Goal: Information Seeking & Learning: Learn about a topic

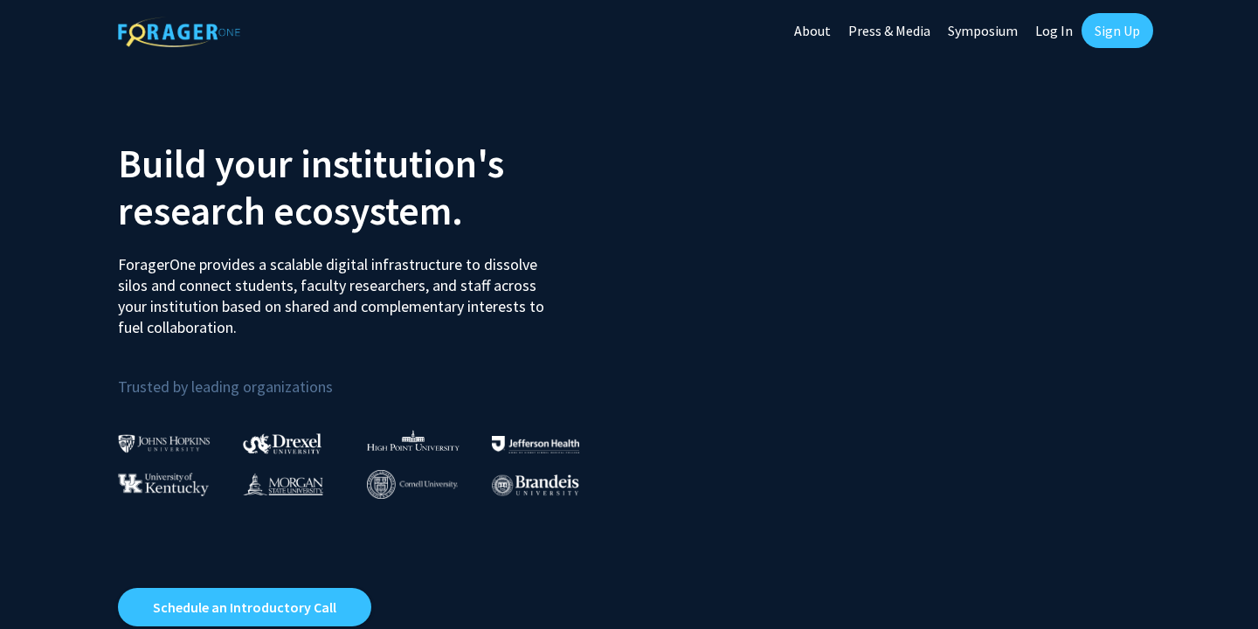
click at [1048, 25] on link "Log In" at bounding box center [1053, 30] width 55 height 61
select select
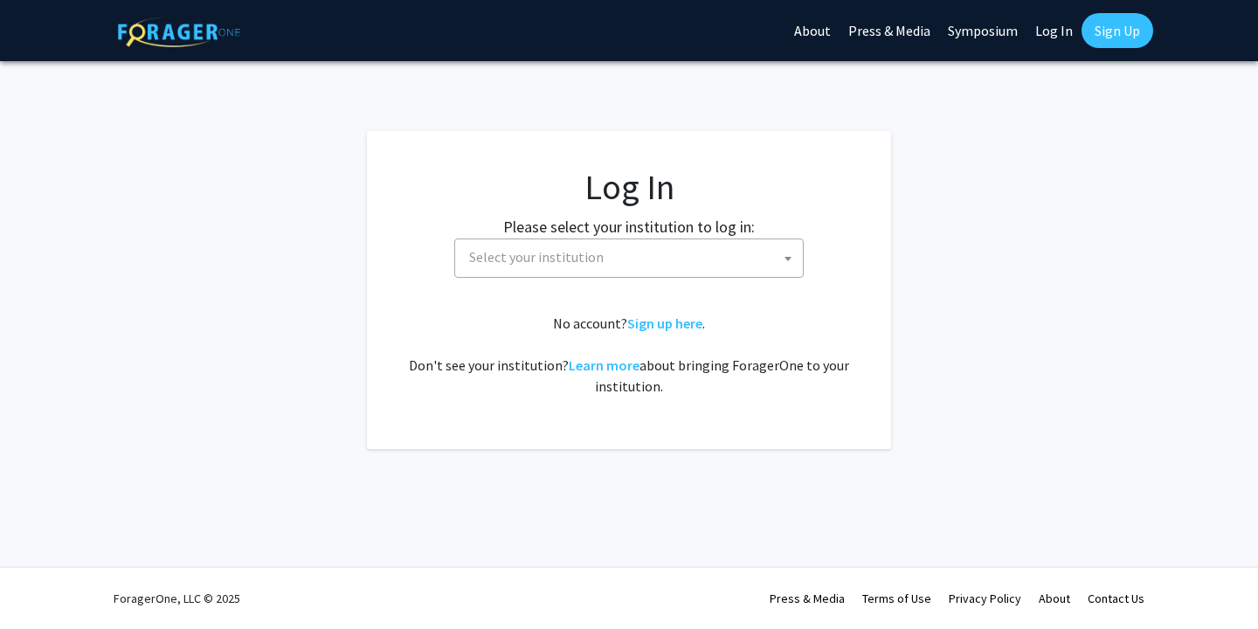
click at [667, 253] on span "Select your institution" at bounding box center [632, 257] width 341 height 36
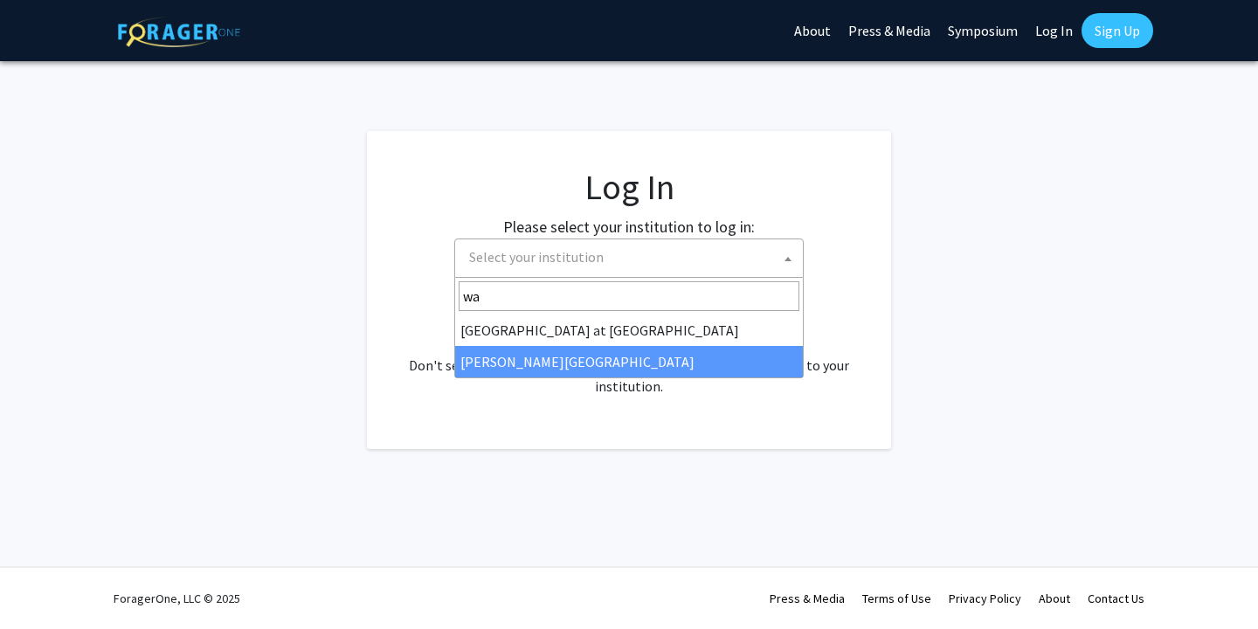
type input "wa"
select select "21"
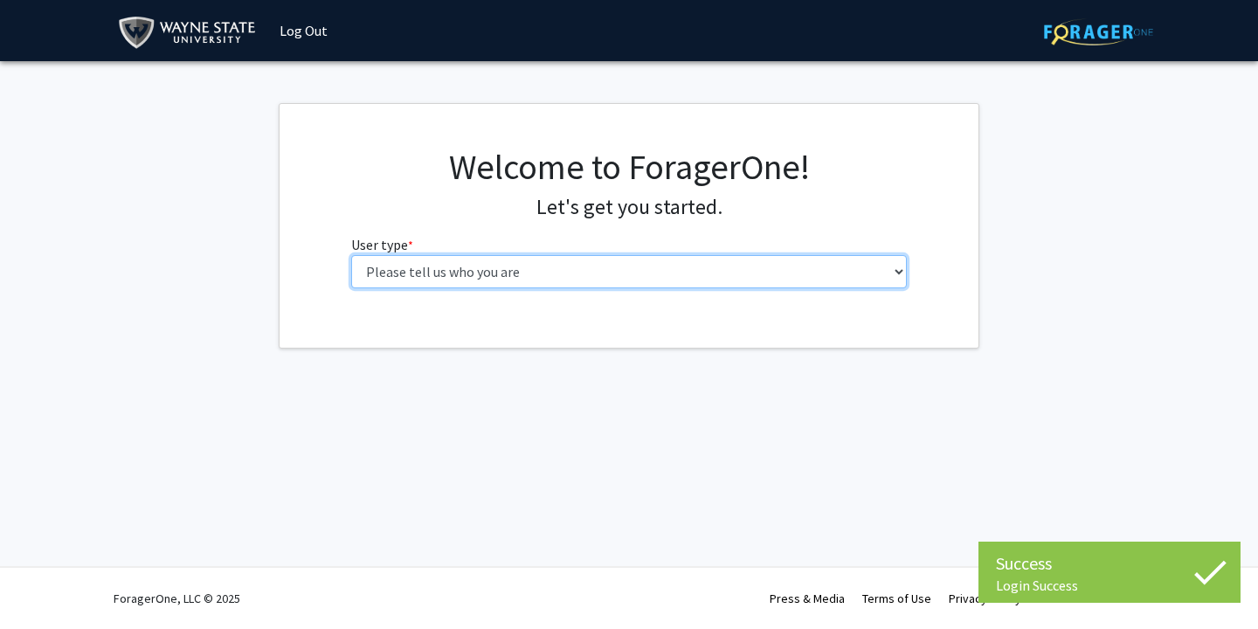
click at [454, 271] on select "Please tell us who you are Undergraduate Student Master's Student Doctoral Cand…" at bounding box center [629, 271] width 556 height 33
select select "3: doc"
click at [351, 255] on select "Please tell us who you are Undergraduate Student Master's Student Doctoral Cand…" at bounding box center [629, 271] width 556 height 33
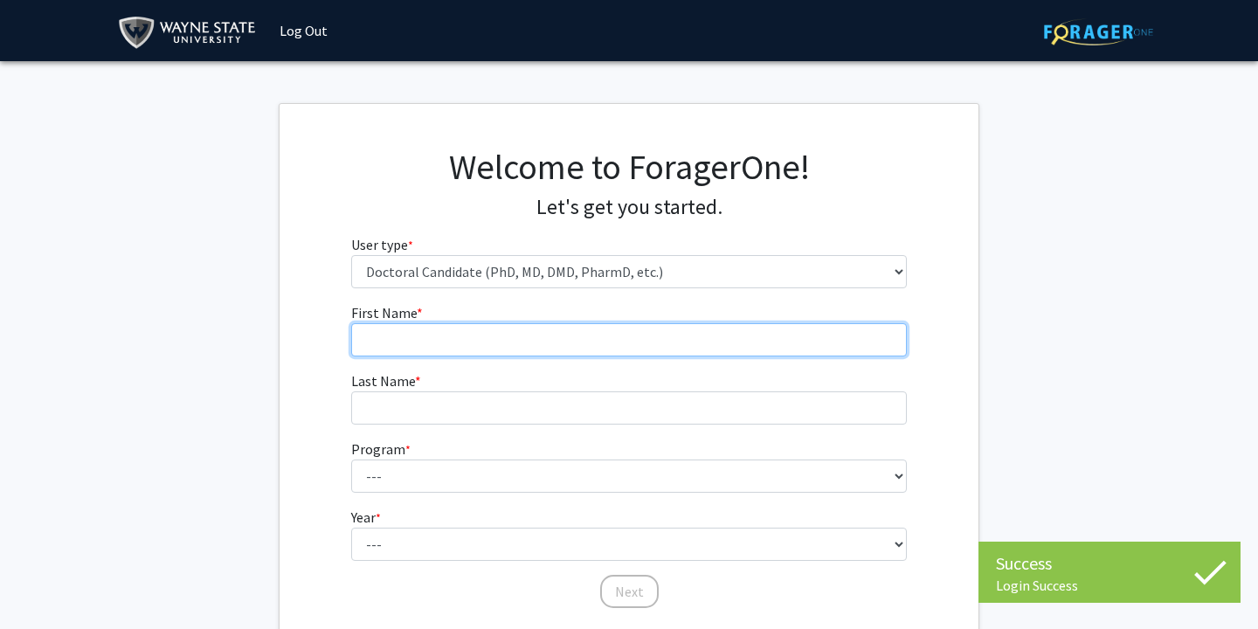
click at [456, 335] on input "First Name * required" at bounding box center [629, 339] width 556 height 33
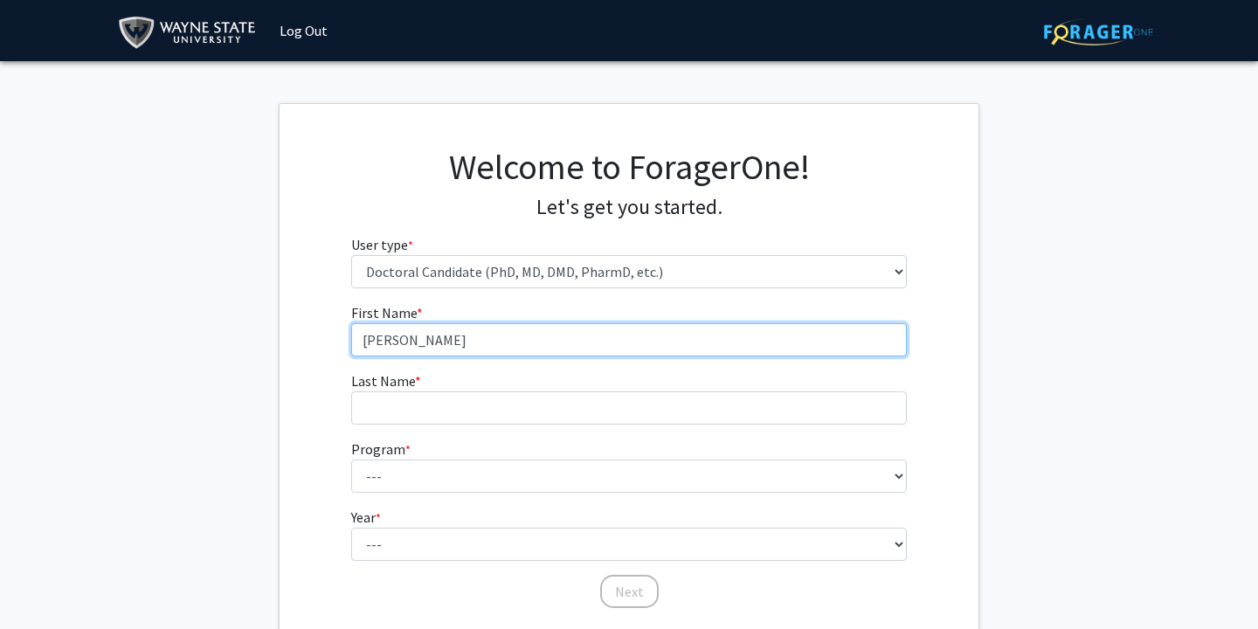
type input "Matthew"
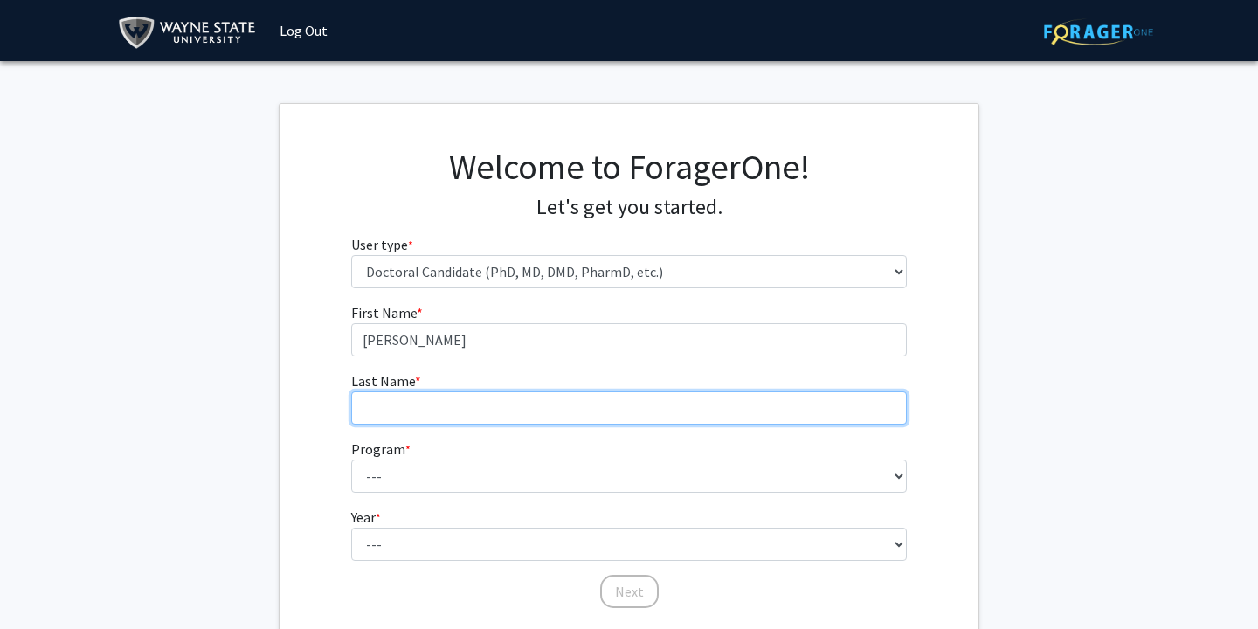
click at [459, 396] on input "Last Name * required" at bounding box center [629, 407] width 556 height 33
type input "Haerens"
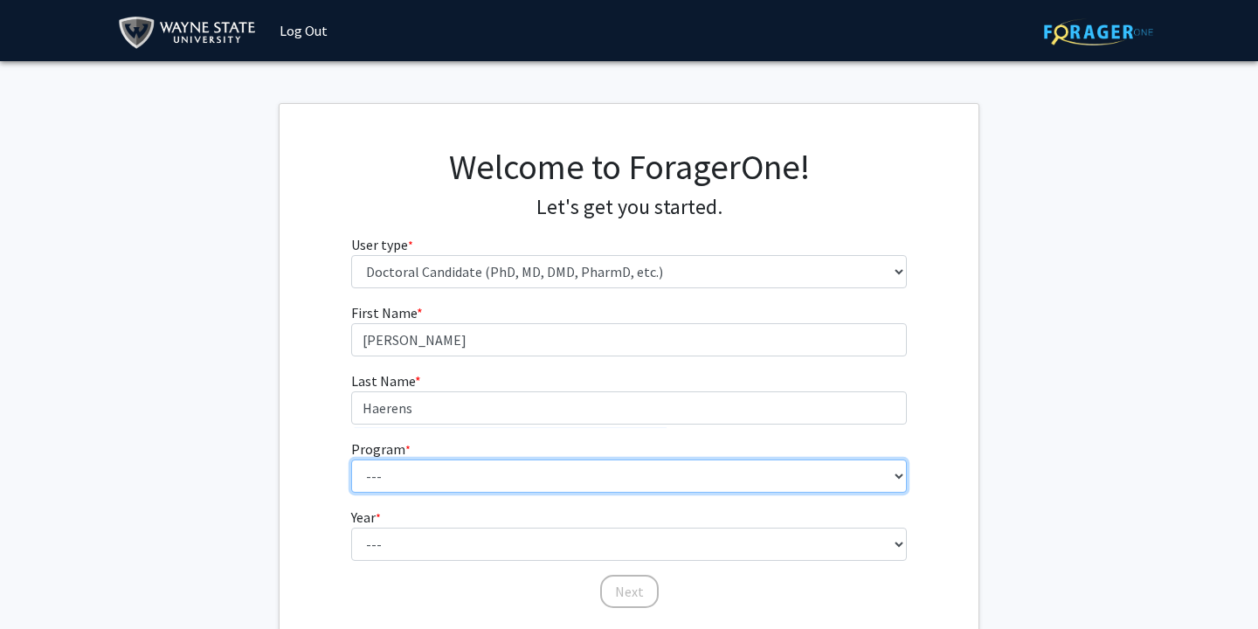
click at [460, 482] on select "--- Adult-Gerontology Acute Care Nurse Practitioner Adult-Gerontology Primary C…" at bounding box center [629, 475] width 556 height 33
select select "46: 728"
click at [351, 459] on select "--- Adult-Gerontology Acute Care Nurse Practitioner Adult-Gerontology Primary C…" at bounding box center [629, 475] width 556 height 33
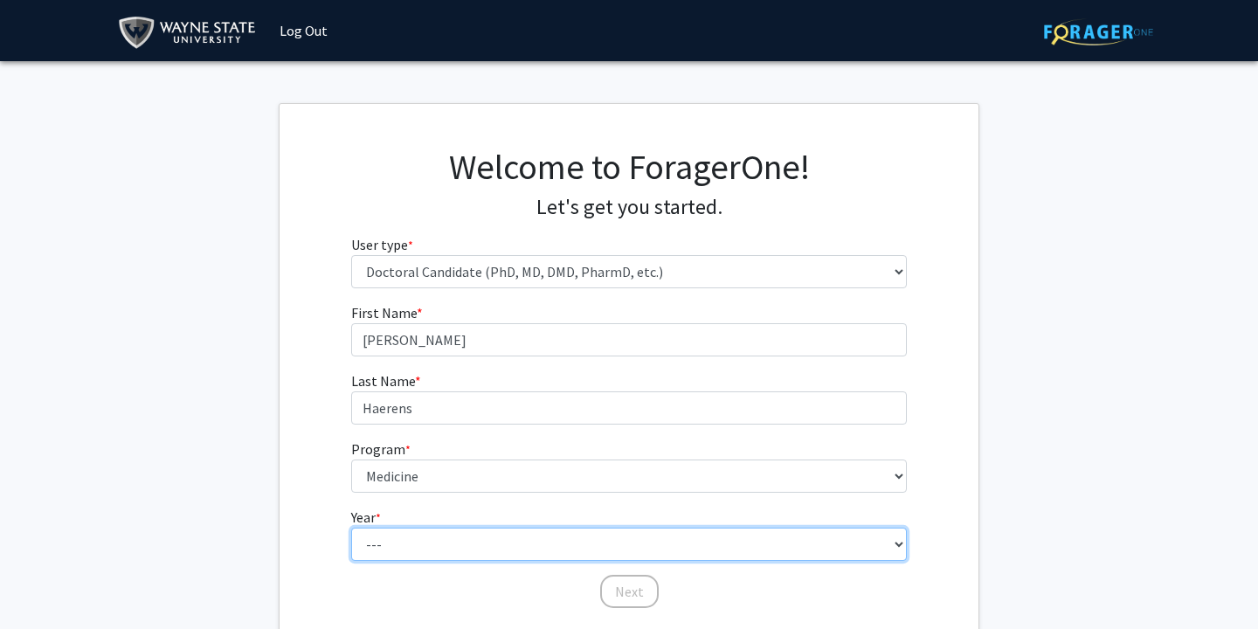
click at [434, 537] on select "--- First Year Second Year Third Year Fourth Year Fifth Year Sixth Year Seventh…" at bounding box center [629, 544] width 556 height 33
select select "1: first_year"
click at [351, 528] on select "--- First Year Second Year Third Year Fourth Year Fifth Year Sixth Year Seventh…" at bounding box center [629, 544] width 556 height 33
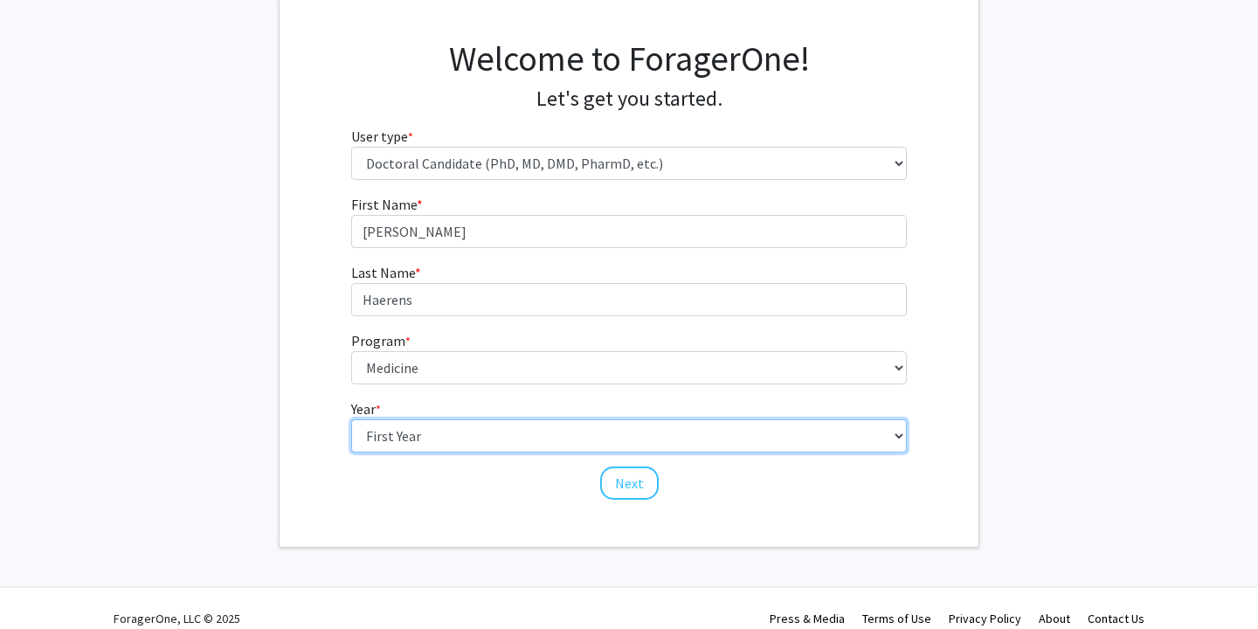
scroll to position [114, 0]
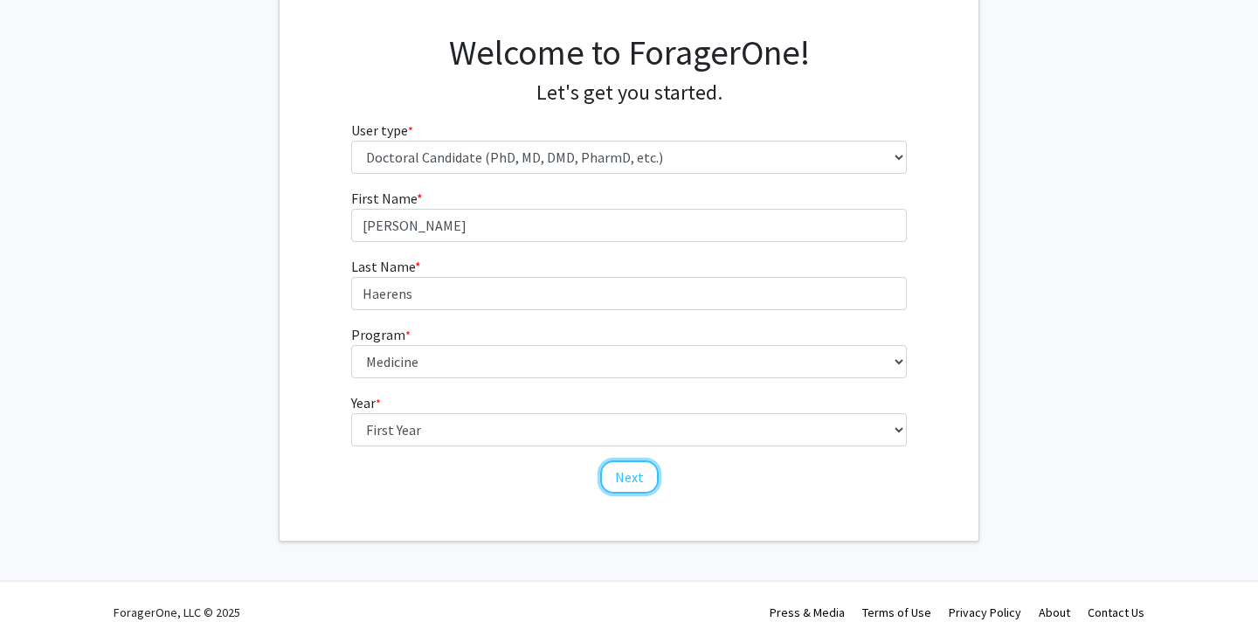
click at [631, 488] on button "Next" at bounding box center [629, 476] width 59 height 33
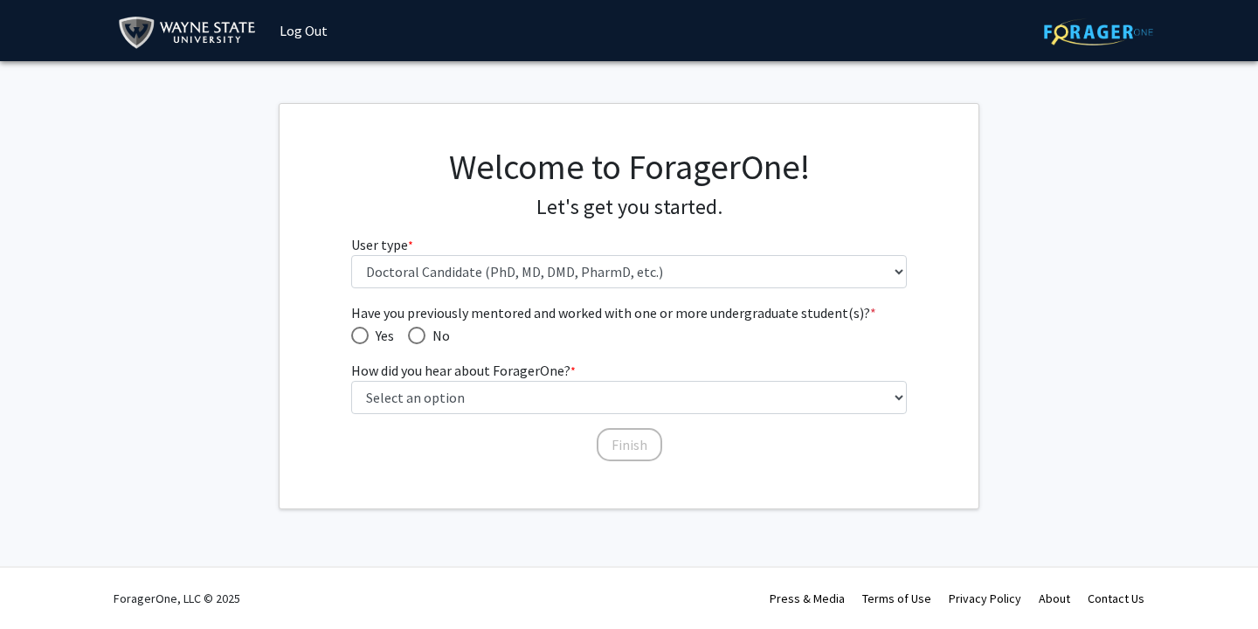
click at [365, 331] on span "Have you previously mentored and worked with one or more undergraduate student(…" at bounding box center [359, 335] width 17 height 17
click at [365, 331] on input "Yes" at bounding box center [359, 335] width 17 height 17
radio input "true"
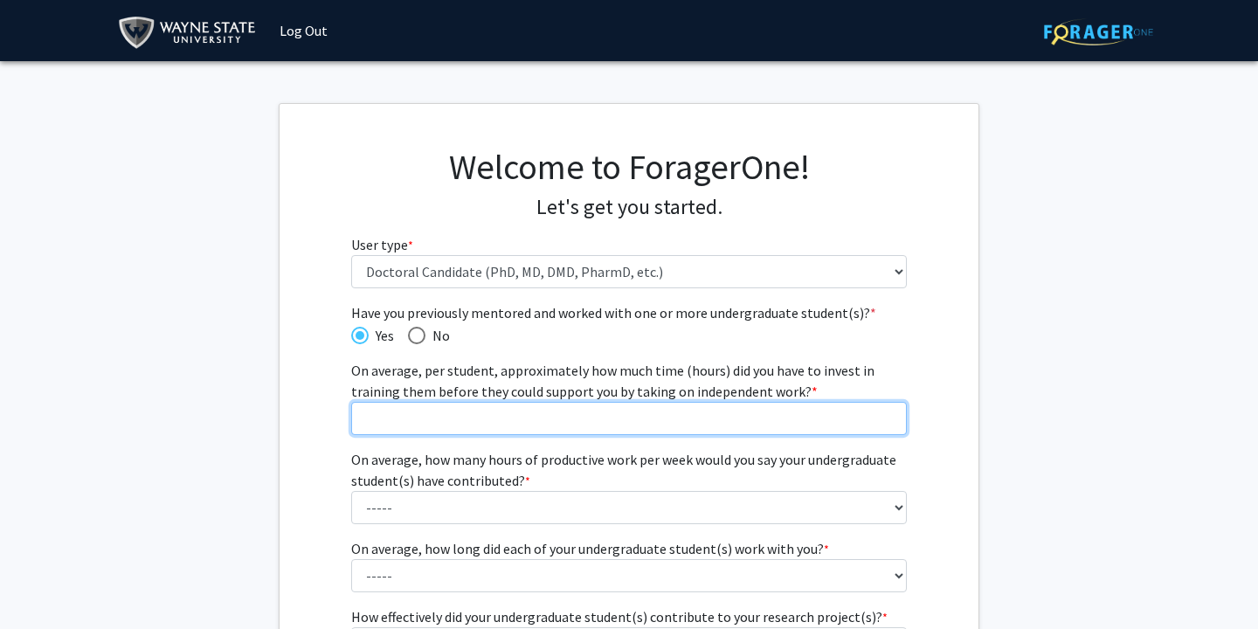
click at [628, 416] on input "On average, per student, approximately how much time (hours) did you have to in…" at bounding box center [629, 418] width 556 height 33
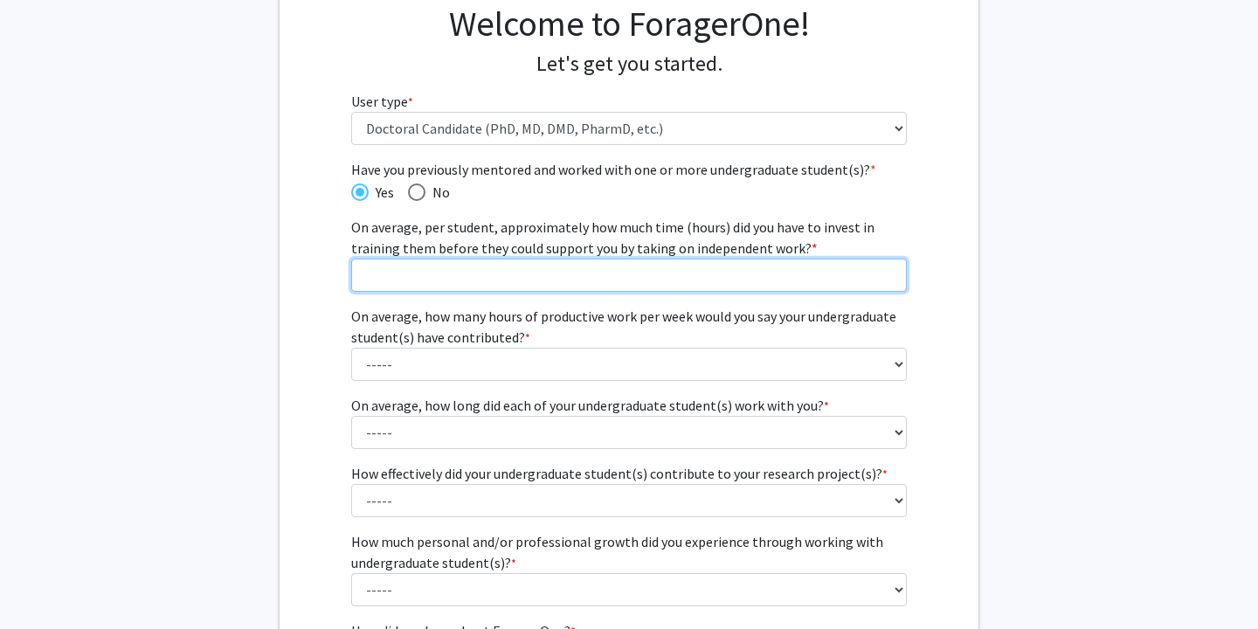
scroll to position [172, 0]
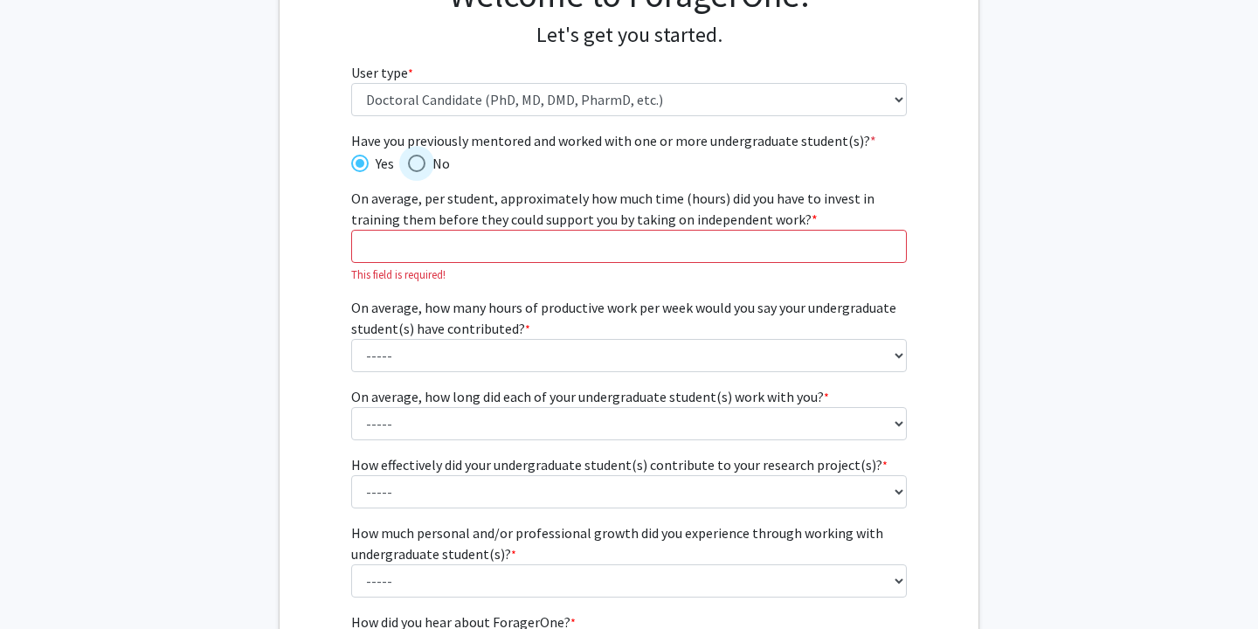
click at [419, 164] on span "Have you previously mentored and worked with one or more undergraduate student(…" at bounding box center [416, 163] width 17 height 17
click at [419, 164] on input "No" at bounding box center [416, 163] width 17 height 17
radio input "true"
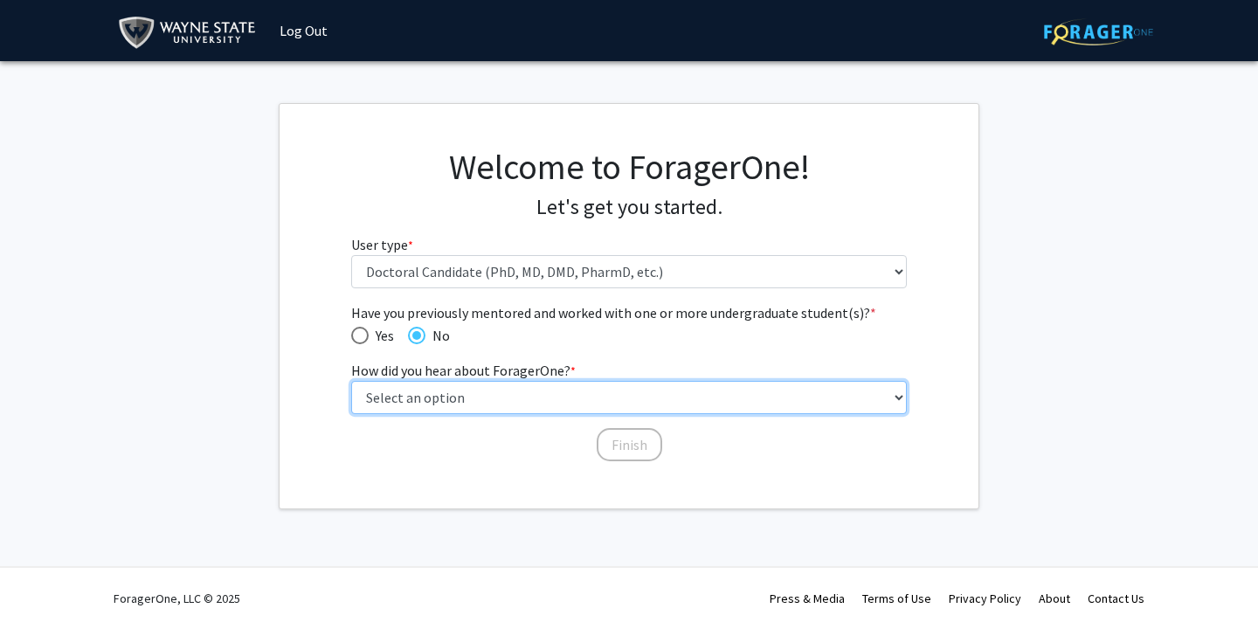
click at [439, 403] on select "Select an option Peer/student recommendation Faculty/staff recommendation Unive…" at bounding box center [629, 397] width 556 height 33
select select "3: university_website"
click at [351, 381] on select "Select an option Peer/student recommendation Faculty/staff recommendation Unive…" at bounding box center [629, 397] width 556 height 33
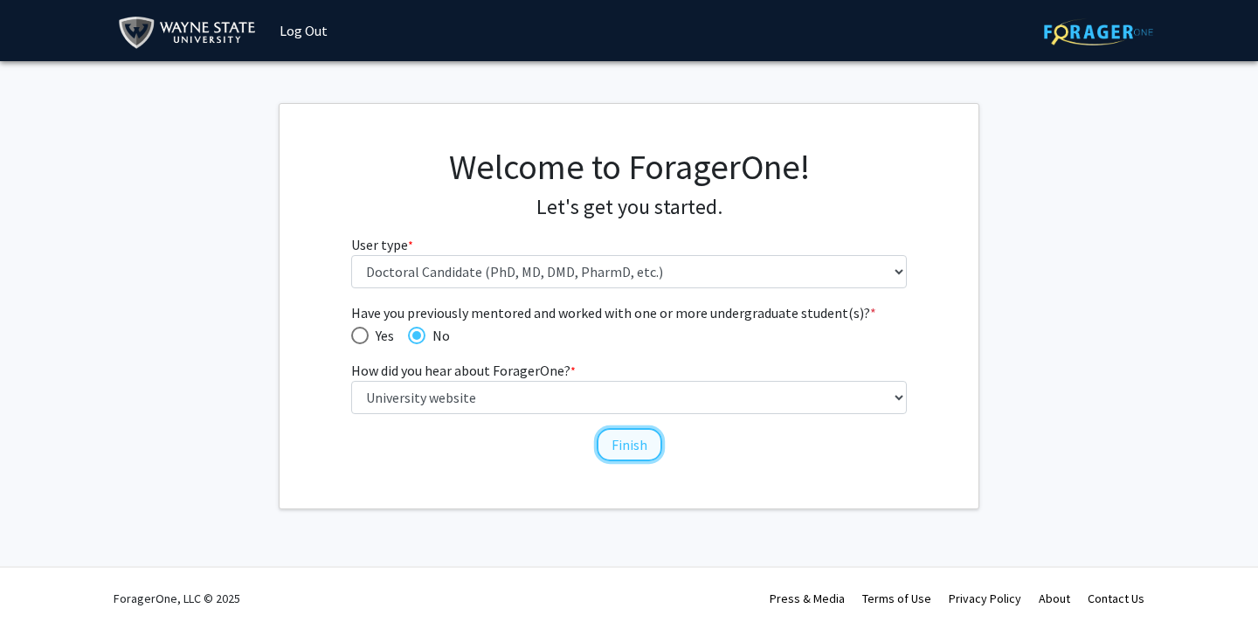
click at [618, 444] on button "Finish" at bounding box center [630, 444] width 66 height 33
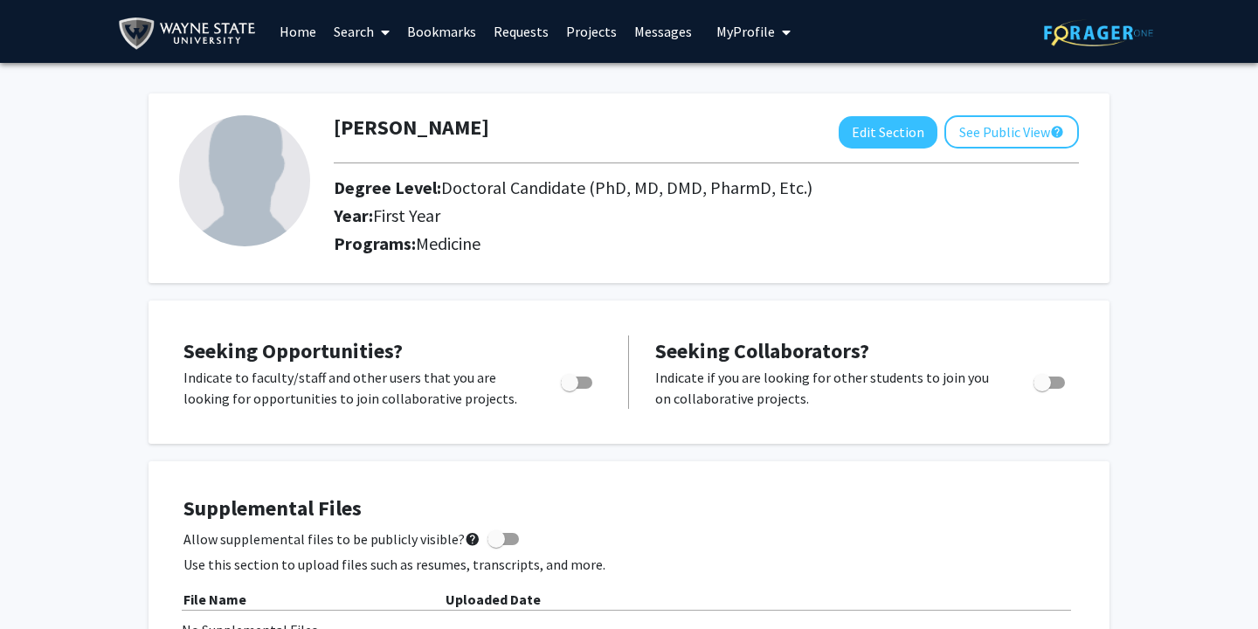
click at [572, 34] on link "Projects" at bounding box center [591, 31] width 68 height 61
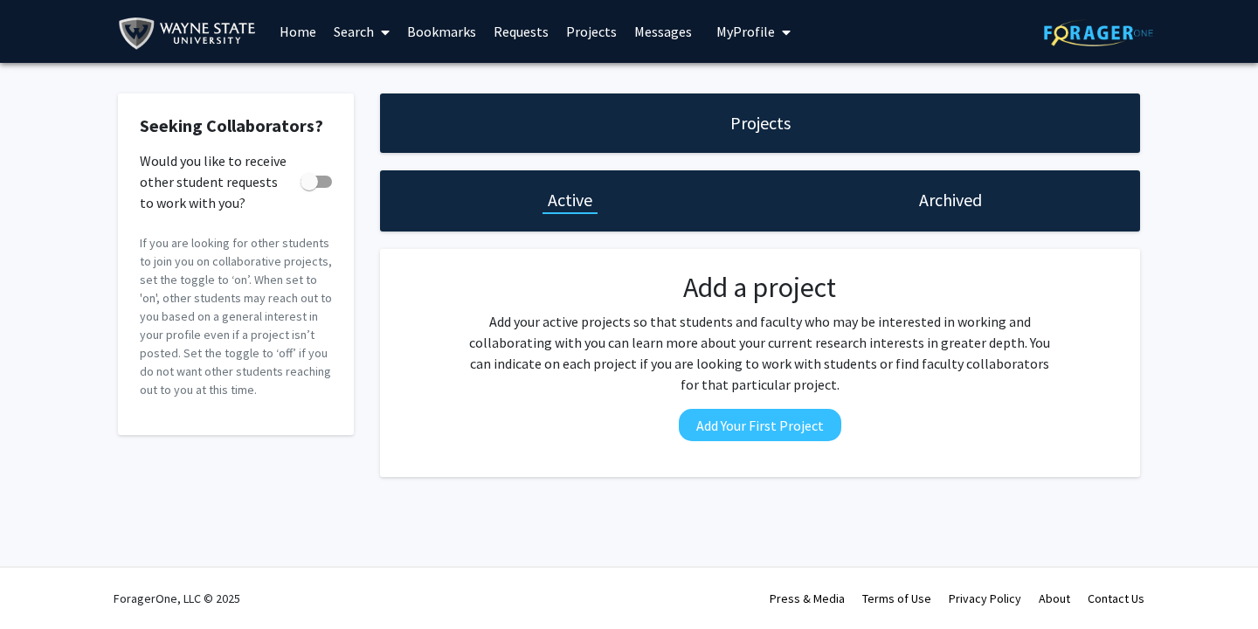
click at [298, 39] on link "Home" at bounding box center [298, 31] width 54 height 61
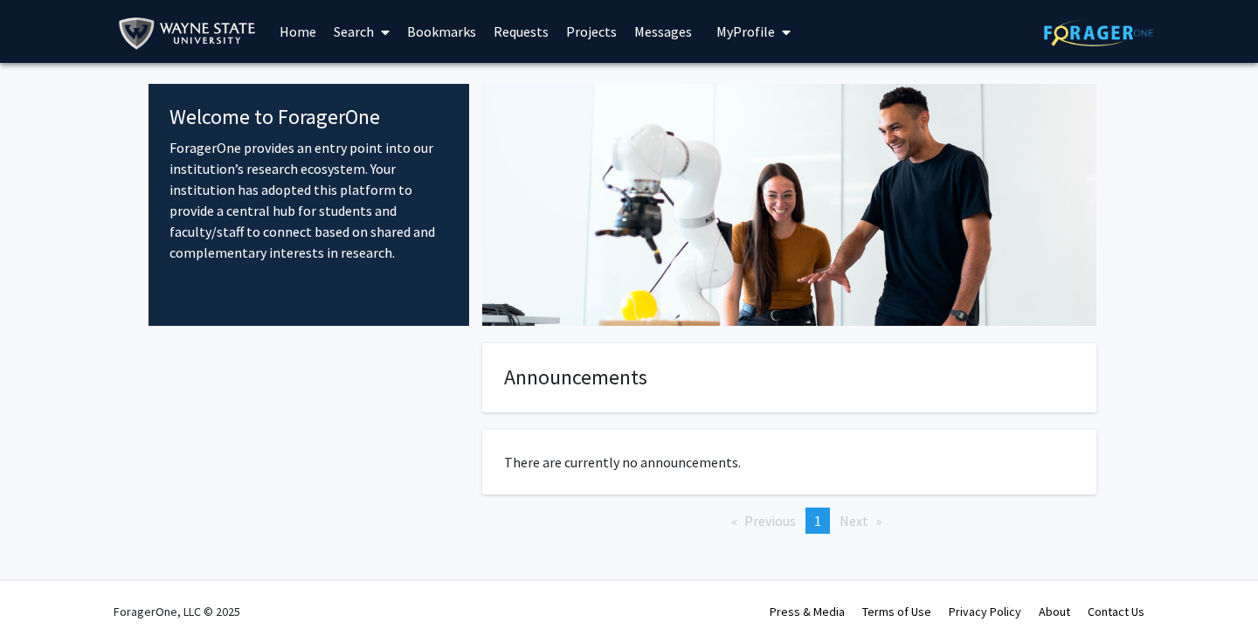
click at [347, 41] on link "Search" at bounding box center [361, 31] width 73 height 61
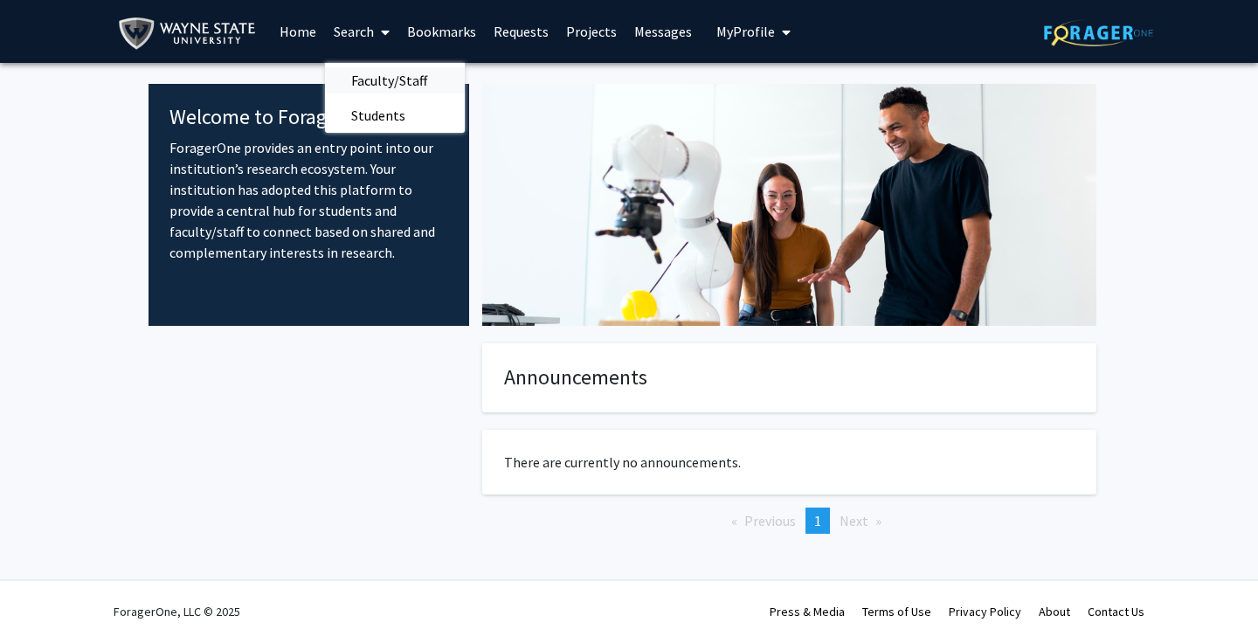
click at [364, 78] on span "Faculty/Staff" at bounding box center [389, 80] width 128 height 35
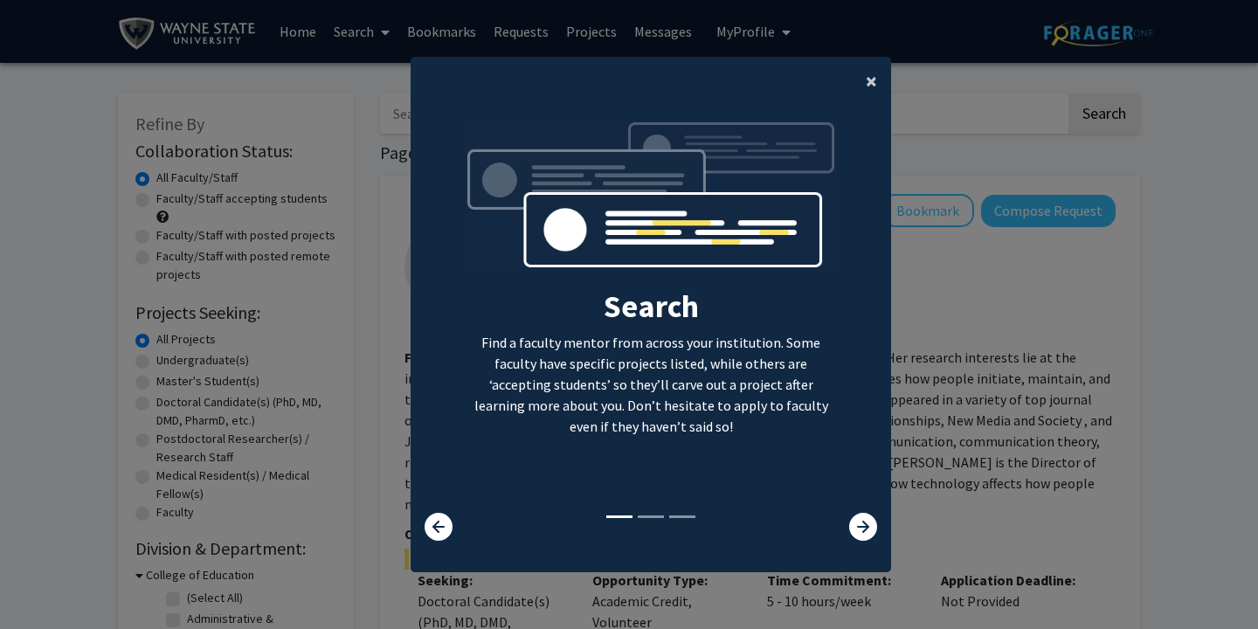
click at [866, 78] on span "×" at bounding box center [871, 80] width 11 height 27
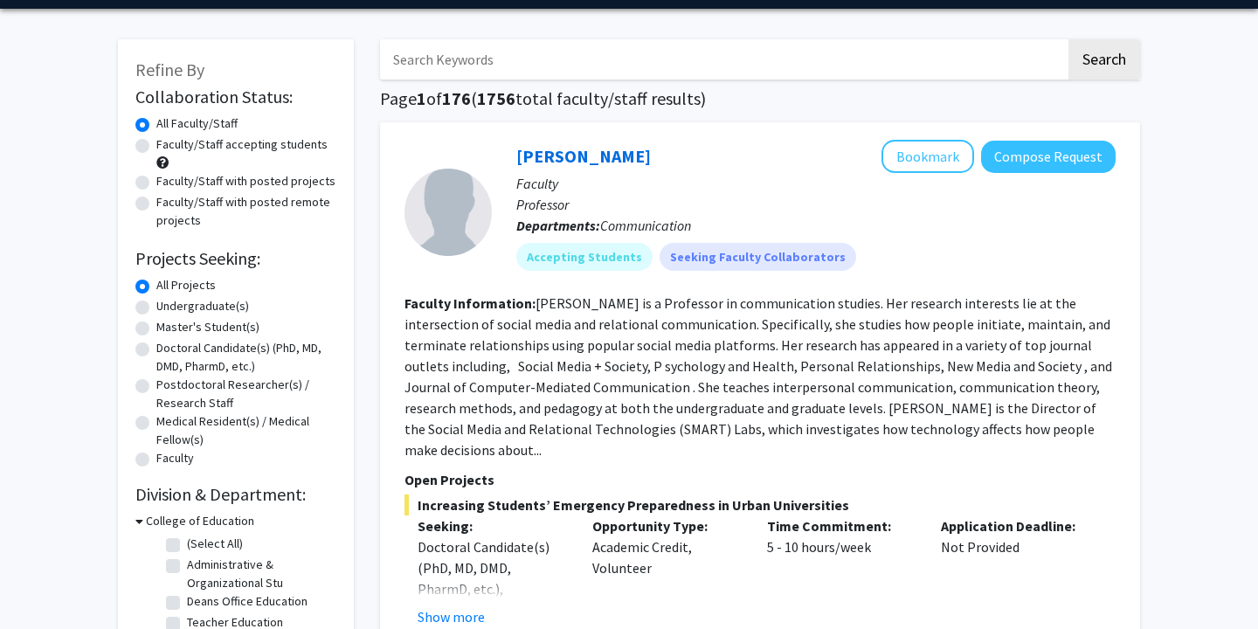
scroll to position [72, 0]
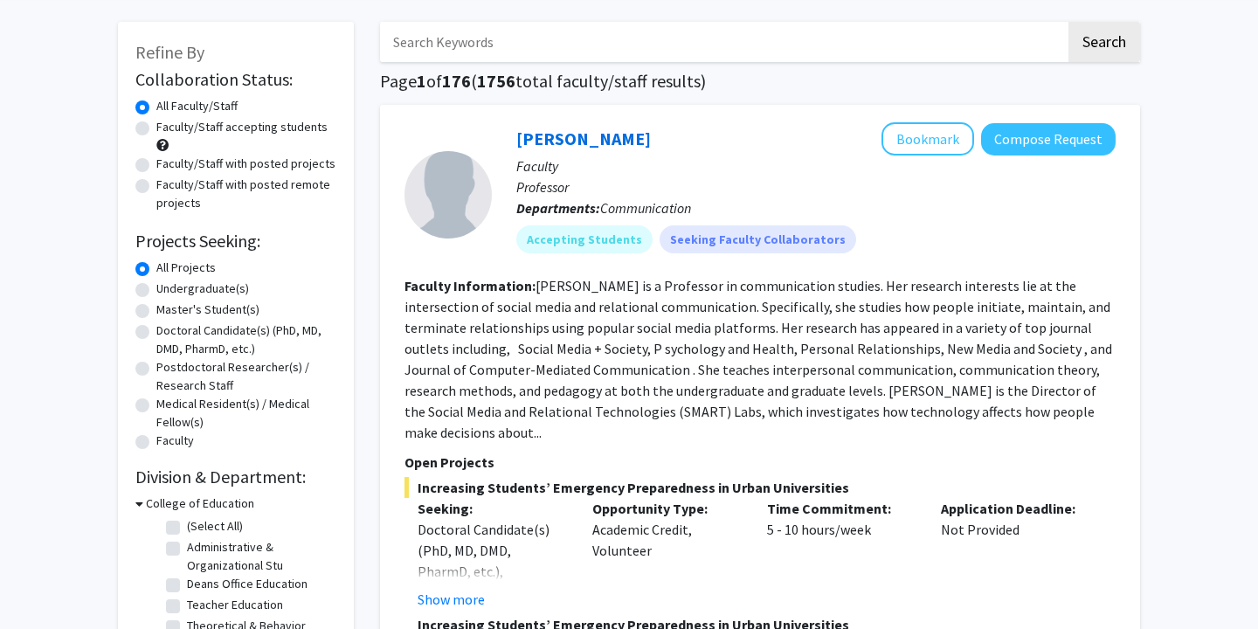
click at [156, 335] on label "Doctoral Candidate(s) (PhD, MD, DMD, PharmD, etc.)" at bounding box center [246, 339] width 180 height 37
click at [156, 333] on input "Doctoral Candidate(s) (PhD, MD, DMD, PharmD, etc.)" at bounding box center [161, 326] width 11 height 11
radio input "true"
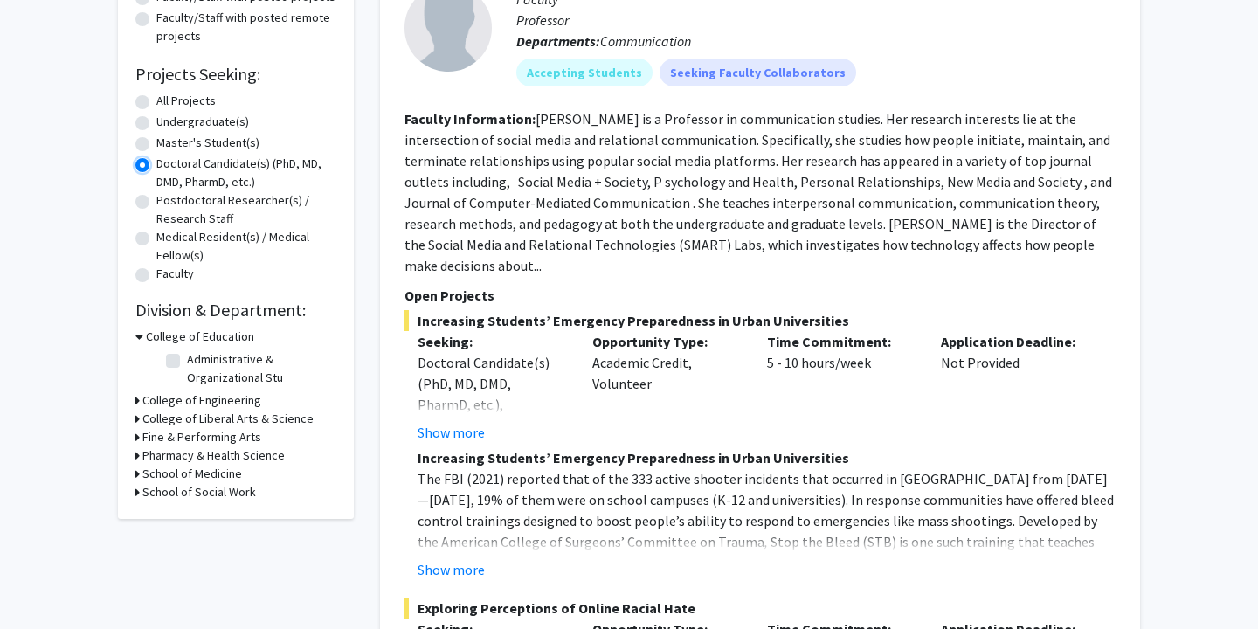
scroll to position [241, 0]
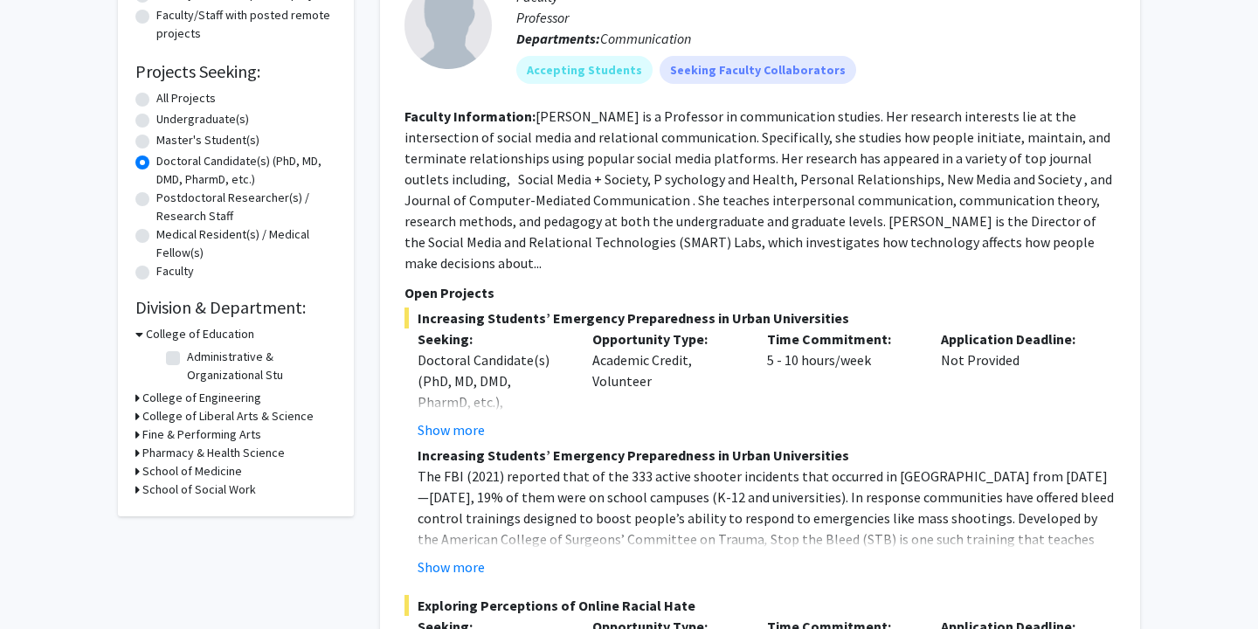
click at [198, 465] on h3 "School of Medicine" at bounding box center [192, 471] width 100 height 18
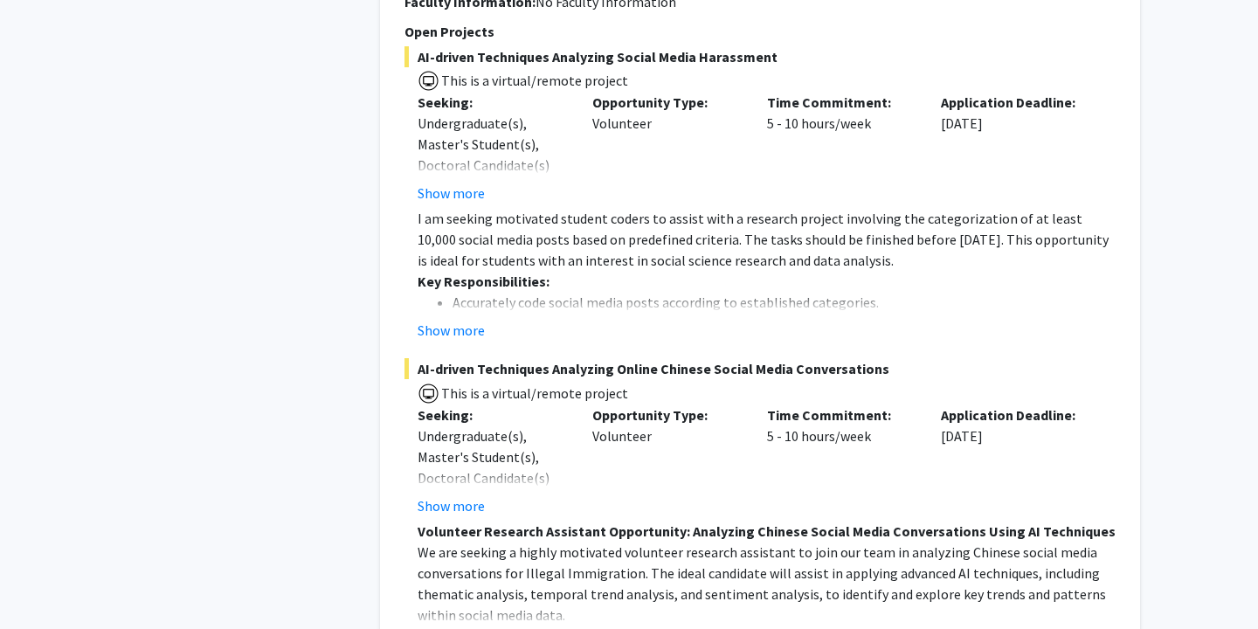
scroll to position [7481, 0]
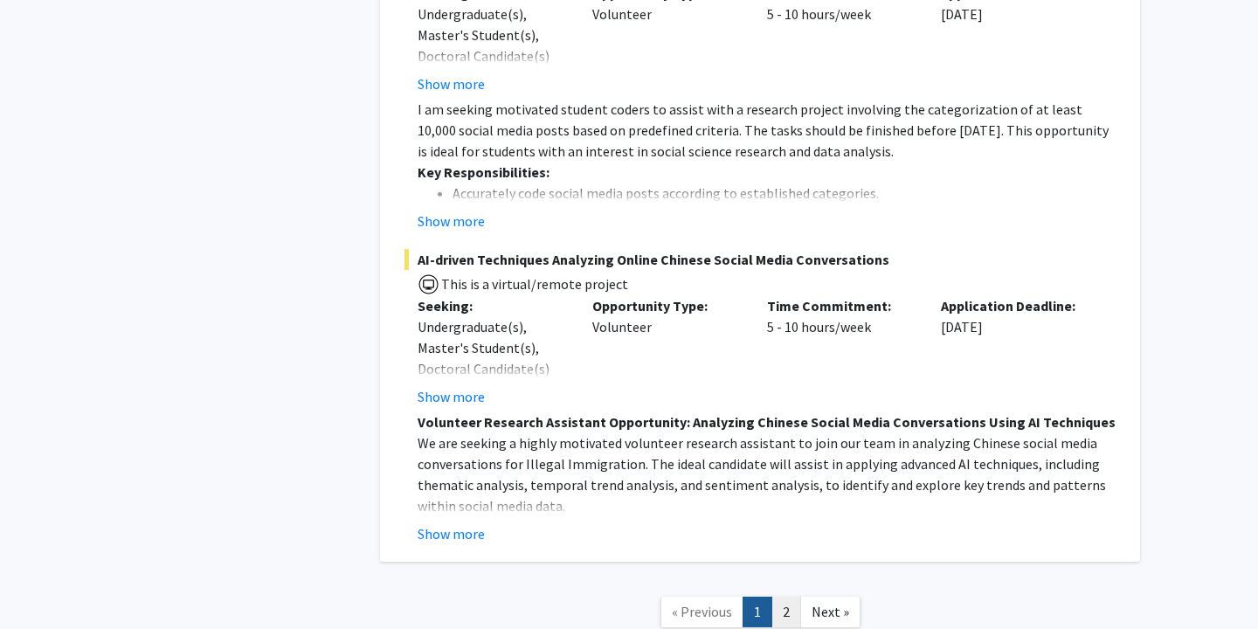
click at [778, 597] on link "2" at bounding box center [786, 612] width 30 height 31
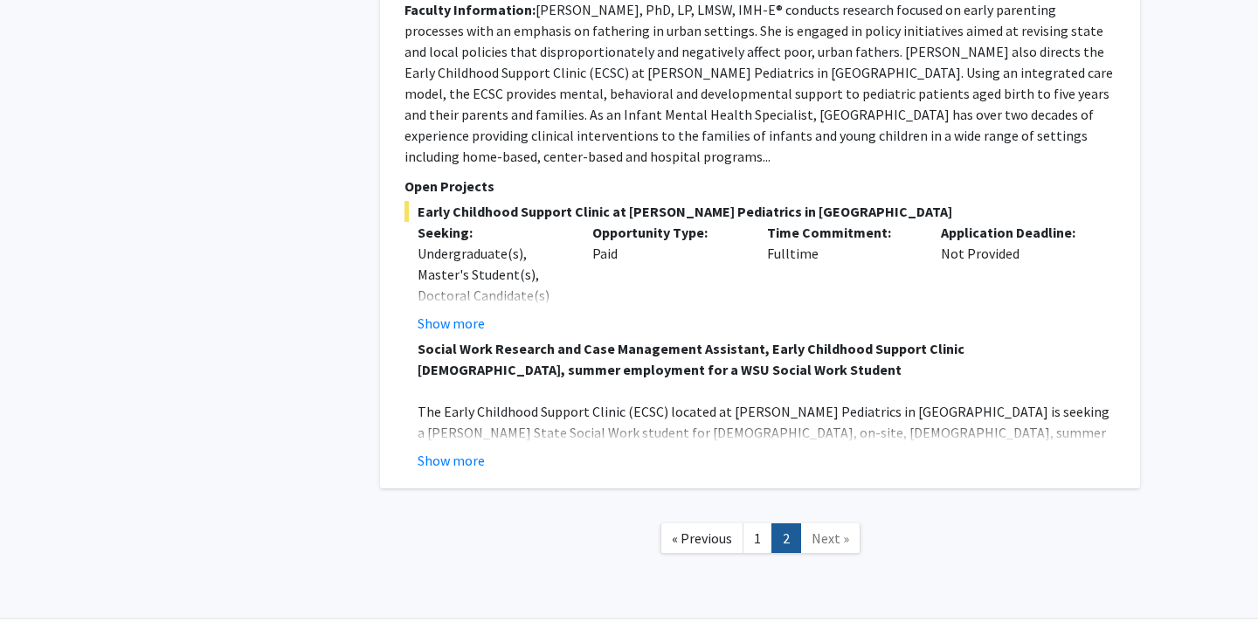
scroll to position [949, 0]
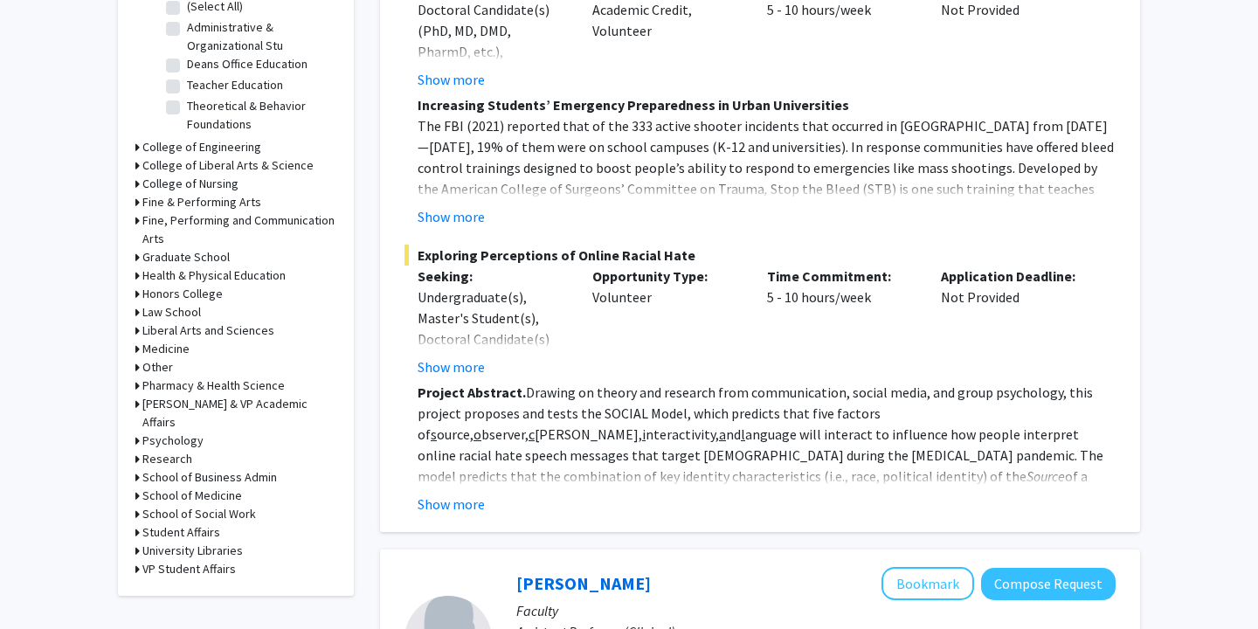
scroll to position [581, 0]
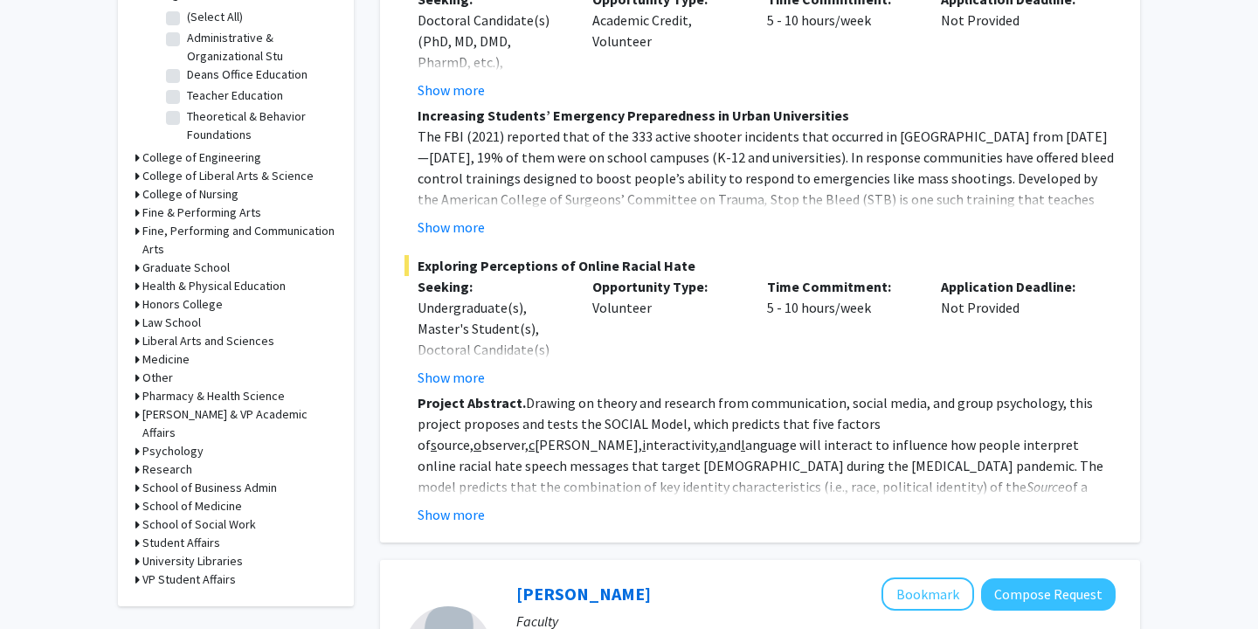
click at [140, 360] on div "Medicine" at bounding box center [235, 359] width 201 height 18
click at [134, 361] on div "Refine By Collaboration Status: Collaboration Status All Faculty/Staff Collabor…" at bounding box center [236, 60] width 236 height 1094
click at [139, 361] on icon at bounding box center [137, 359] width 4 height 18
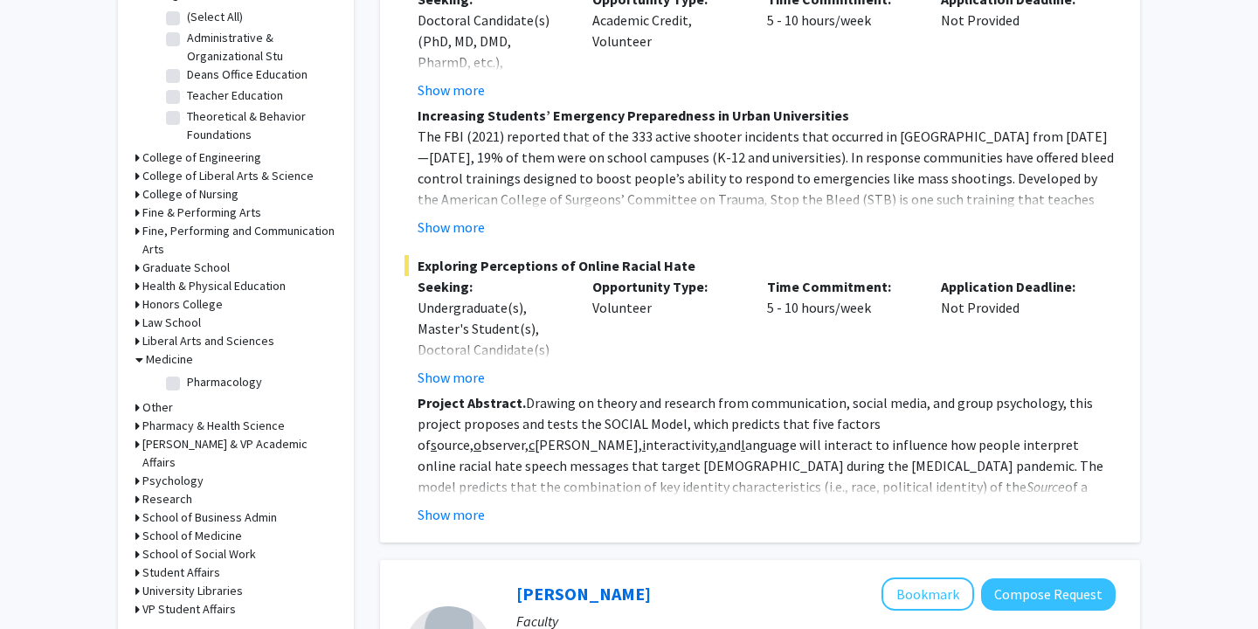
click at [173, 364] on h3 "Medicine" at bounding box center [169, 359] width 47 height 18
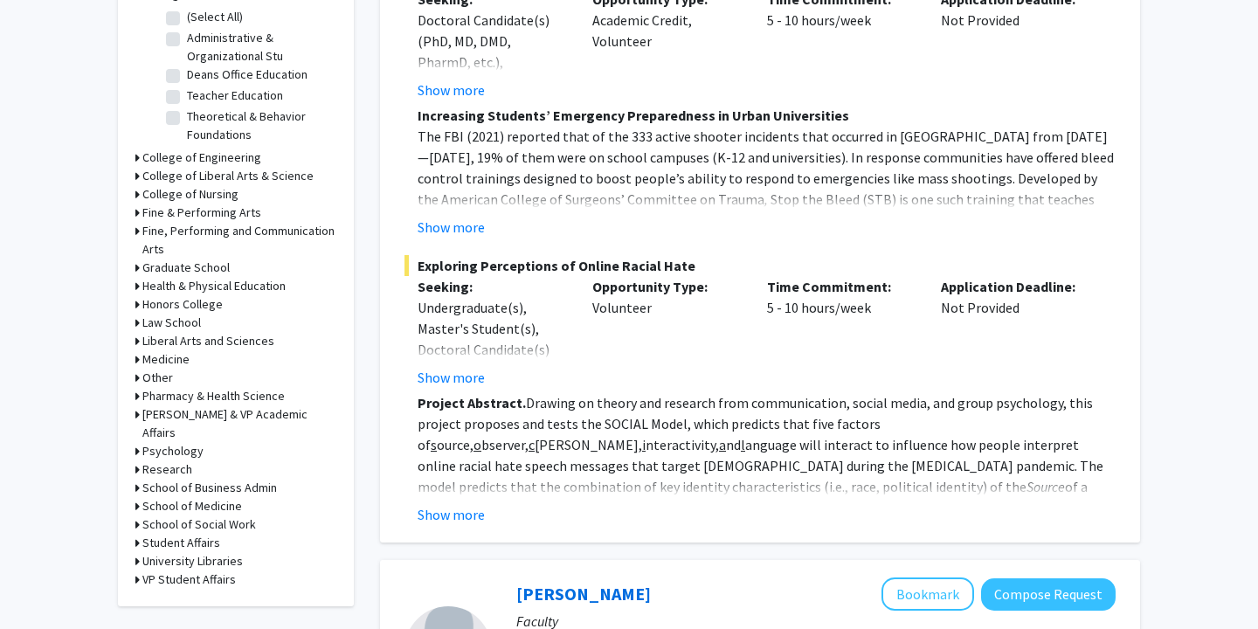
click at [173, 364] on h3 "Medicine" at bounding box center [165, 359] width 47 height 18
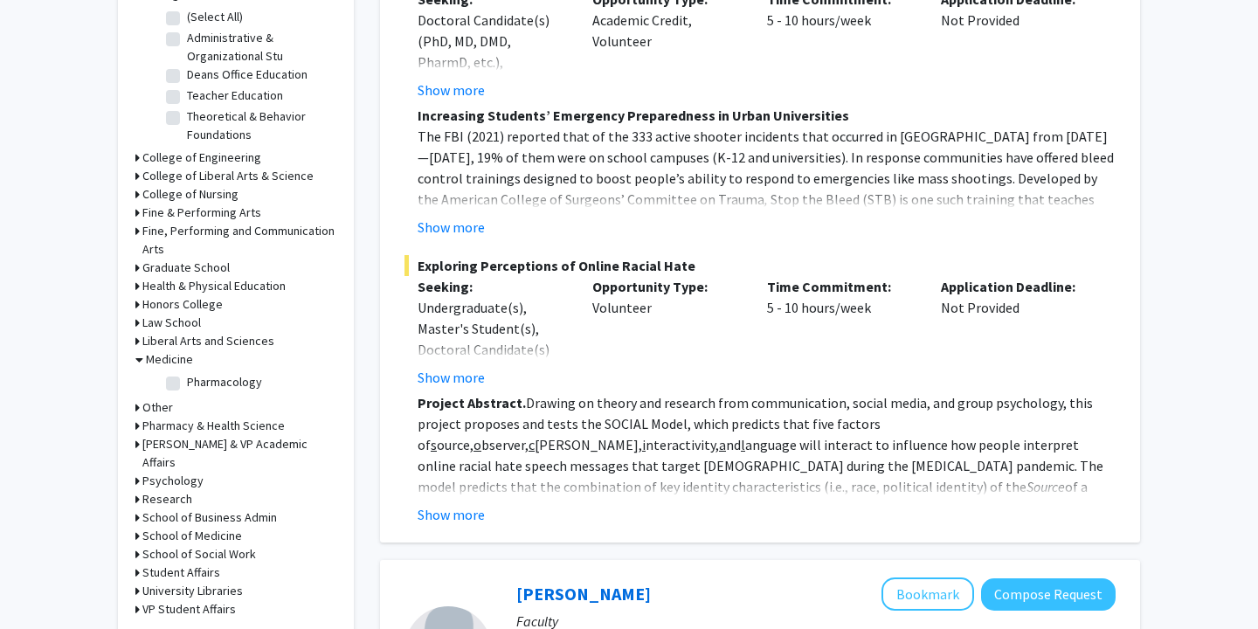
click at [173, 364] on h3 "Medicine" at bounding box center [169, 359] width 47 height 18
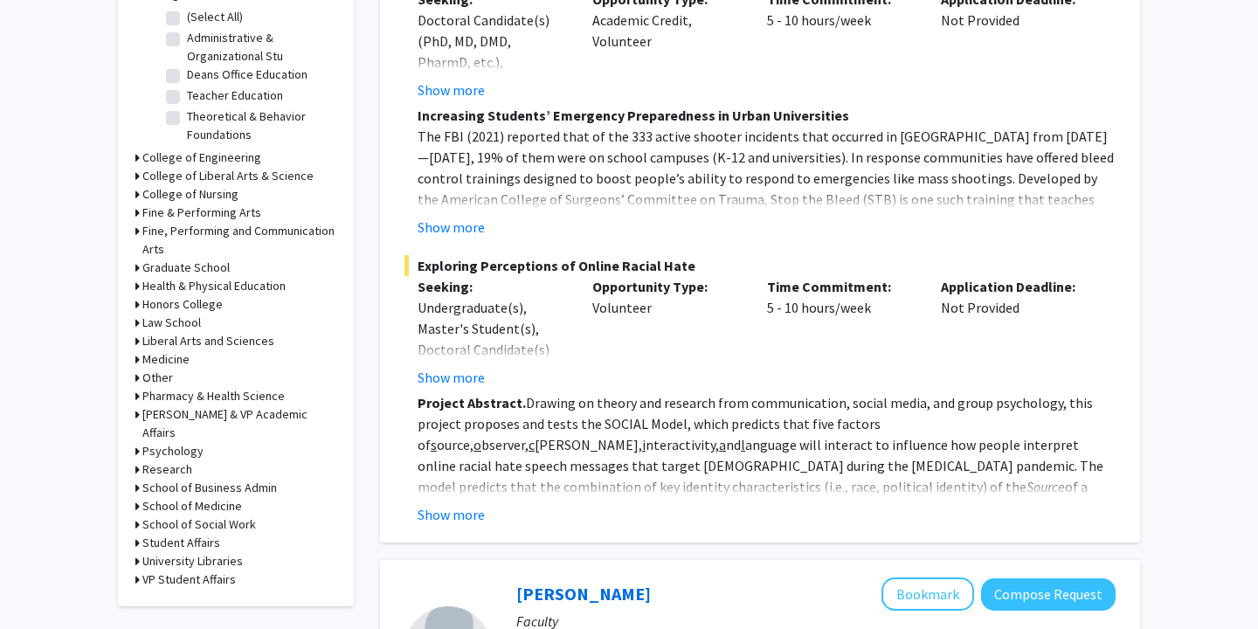
click at [135, 497] on icon at bounding box center [137, 506] width 4 height 18
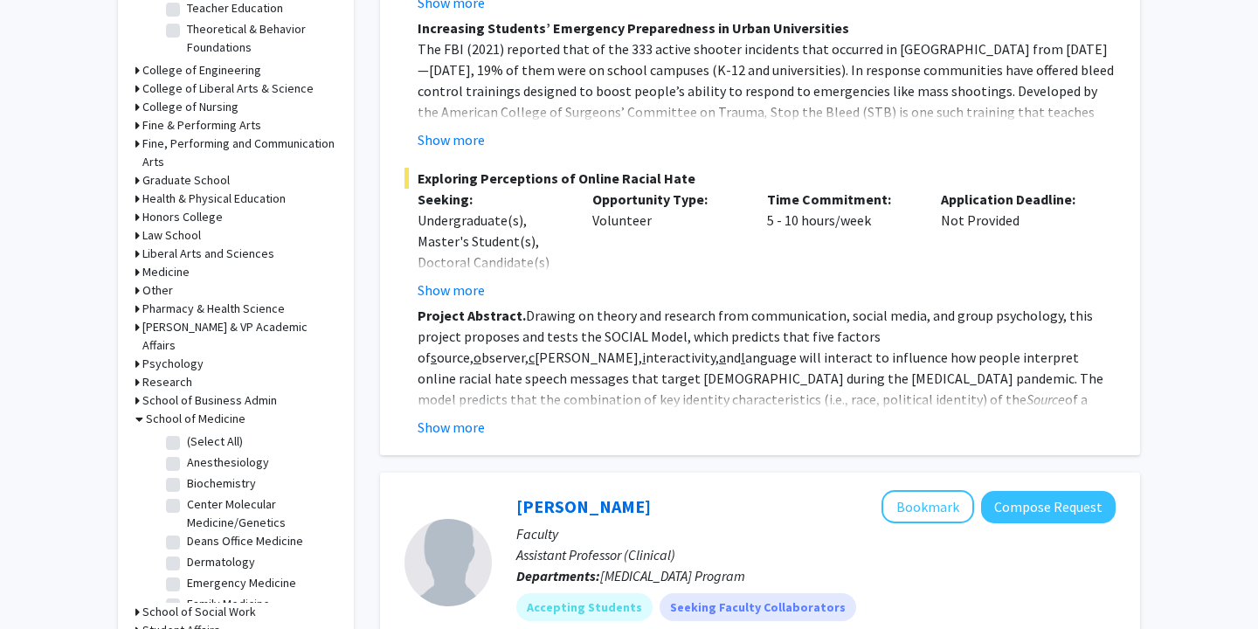
scroll to position [673, 0]
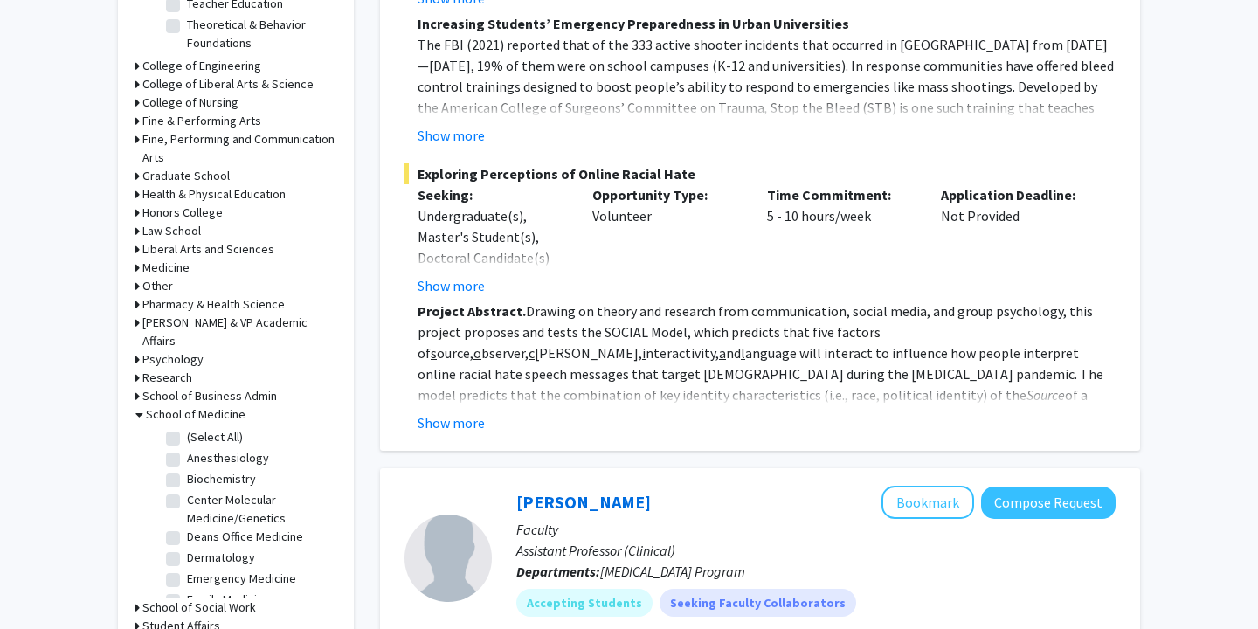
click at [170, 428] on fg-checkbox "(Select All) (Select All)" at bounding box center [249, 438] width 166 height 21
click at [187, 428] on label "(Select All)" at bounding box center [215, 437] width 56 height 18
click at [187, 428] on input "(Select All)" at bounding box center [192, 433] width 11 height 11
checkbox input "true"
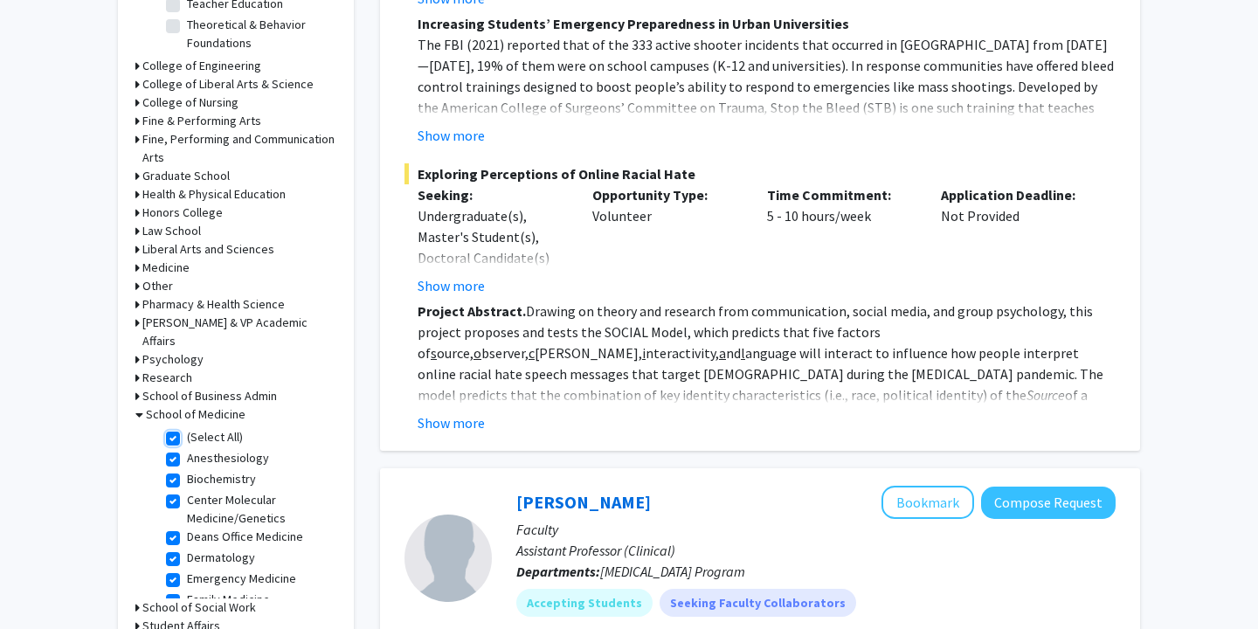
checkbox input "true"
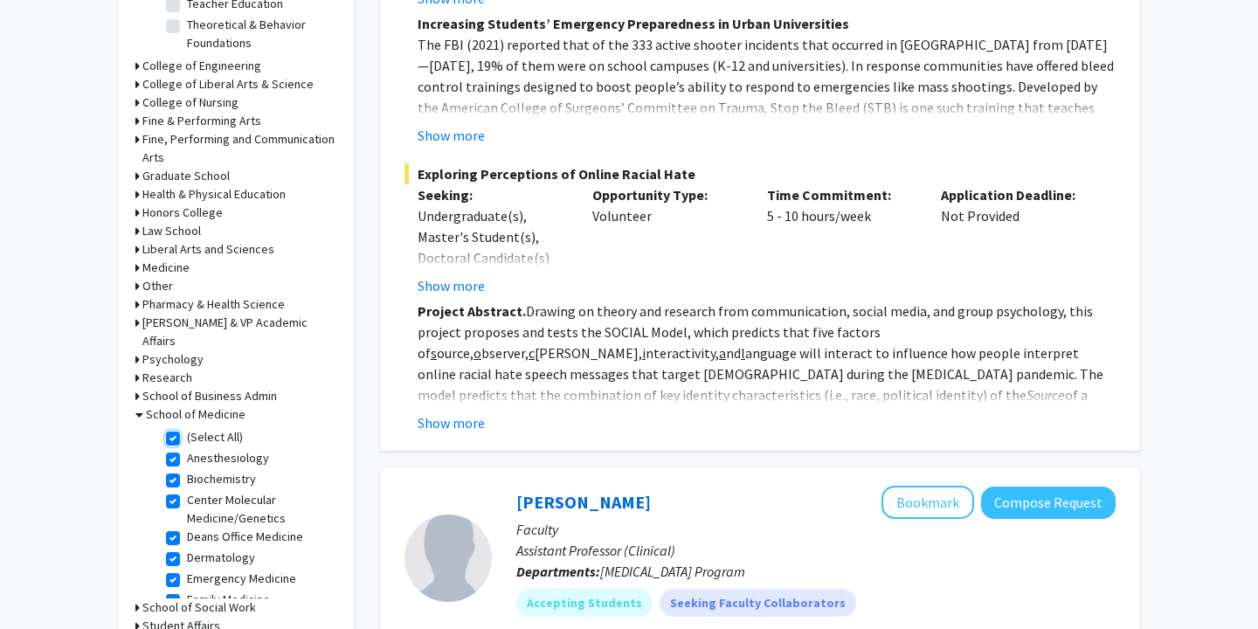
checkbox input "true"
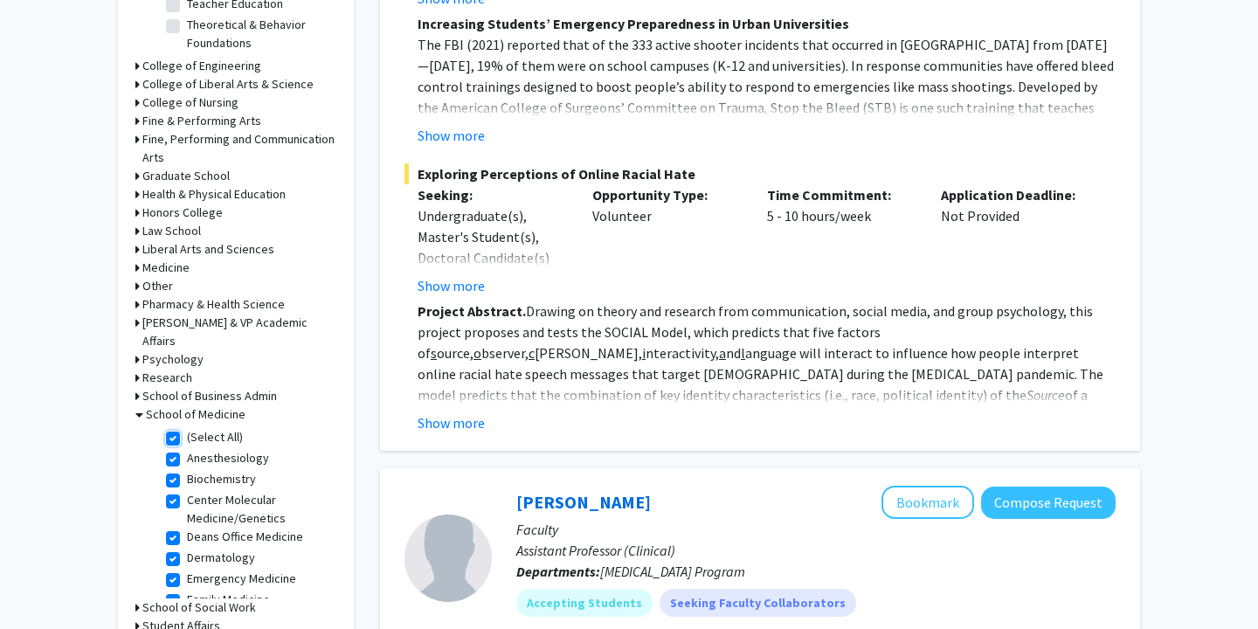
checkbox input "true"
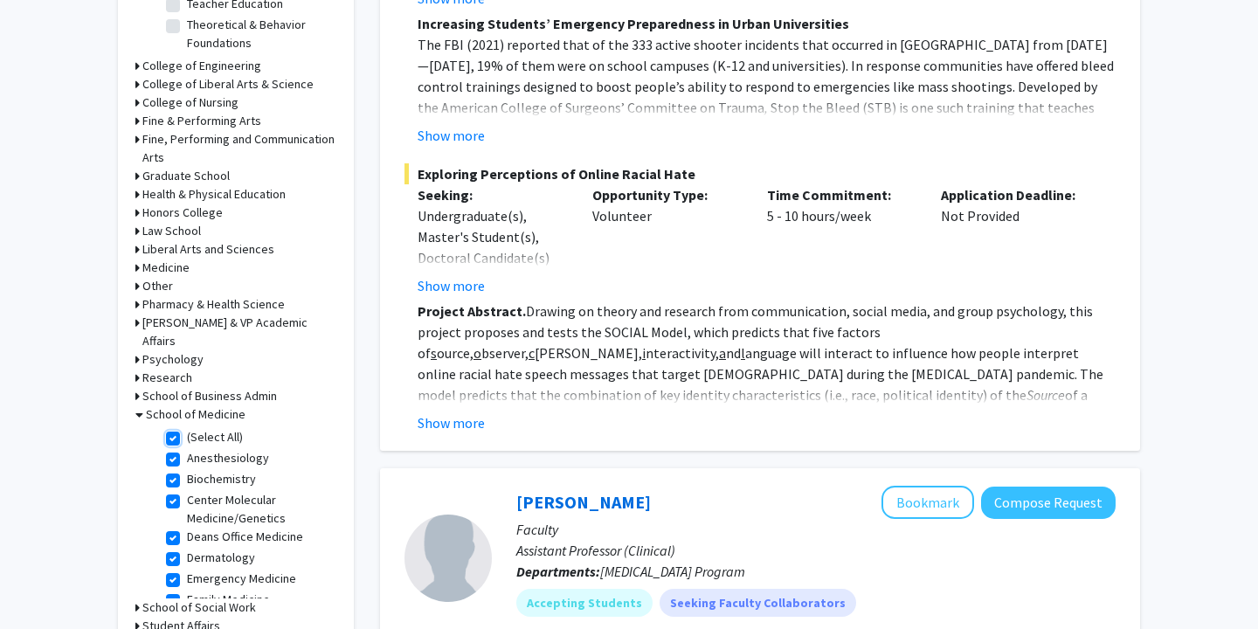
checkbox input "true"
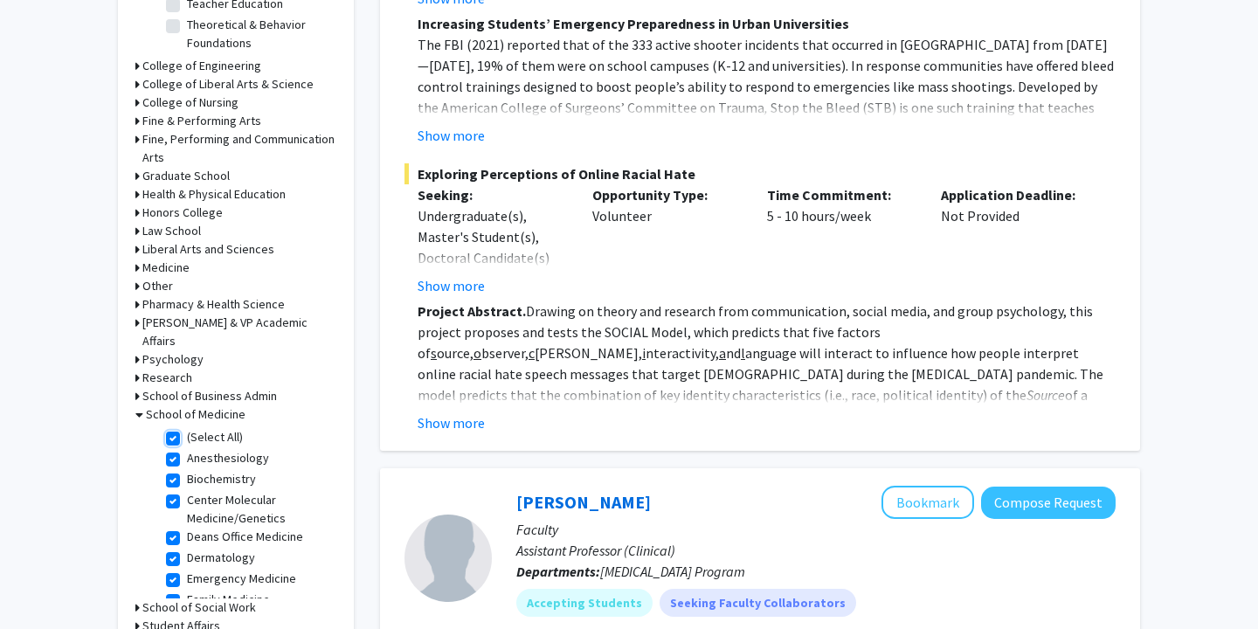
checkbox input "true"
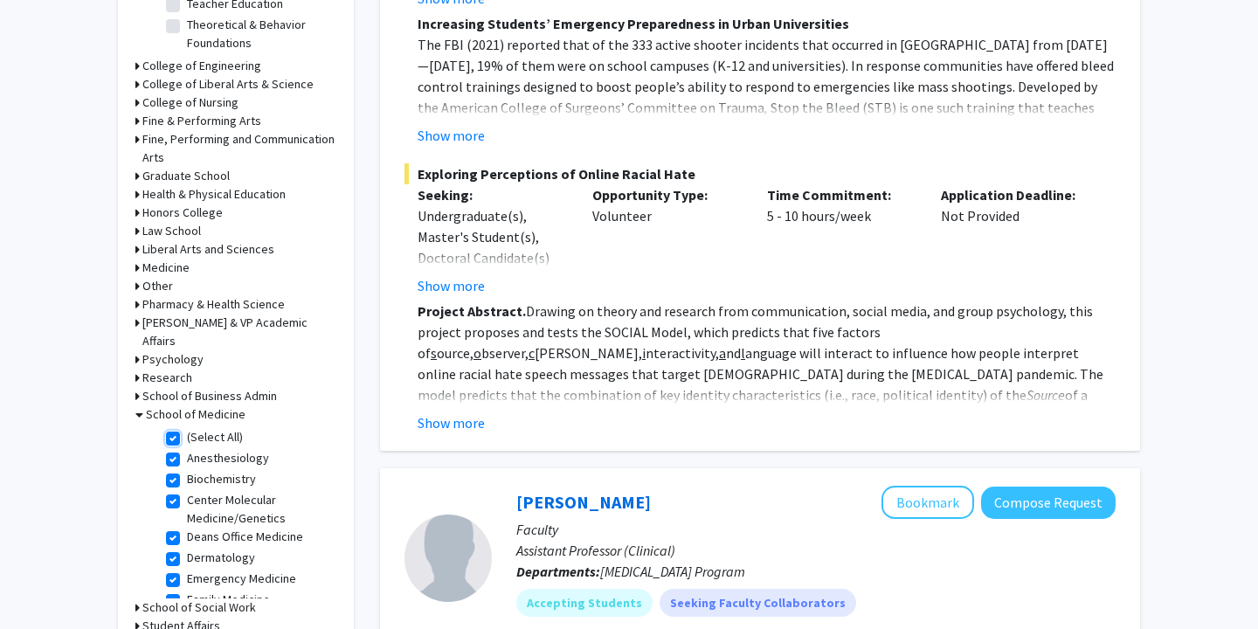
checkbox input "true"
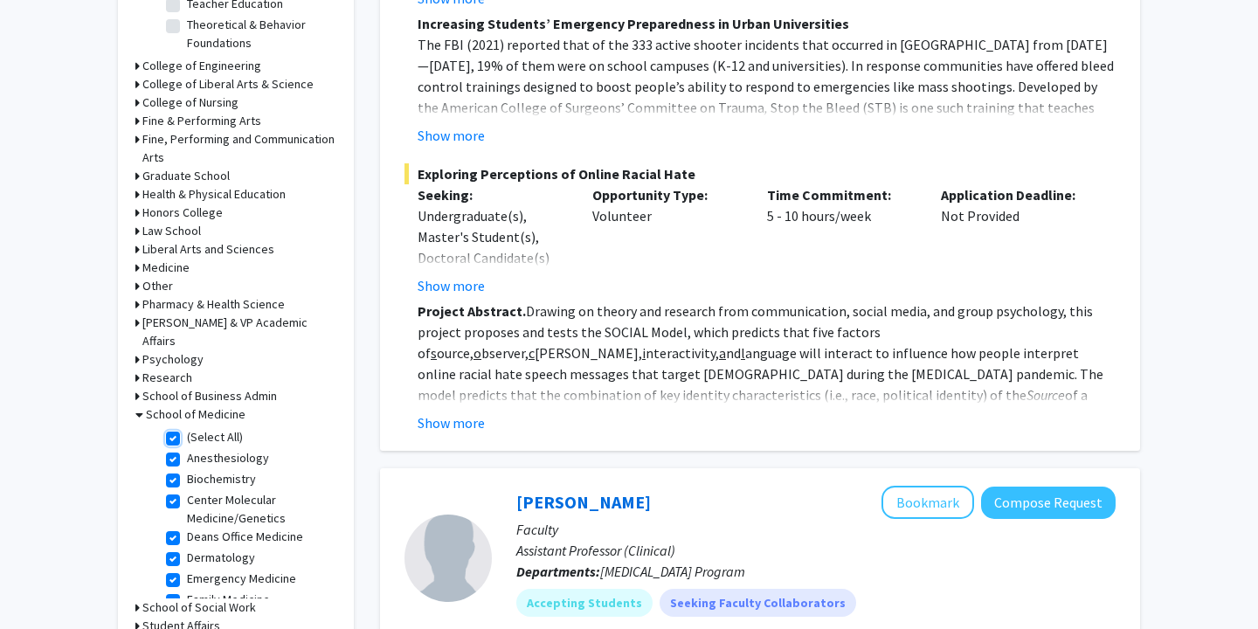
checkbox input "true"
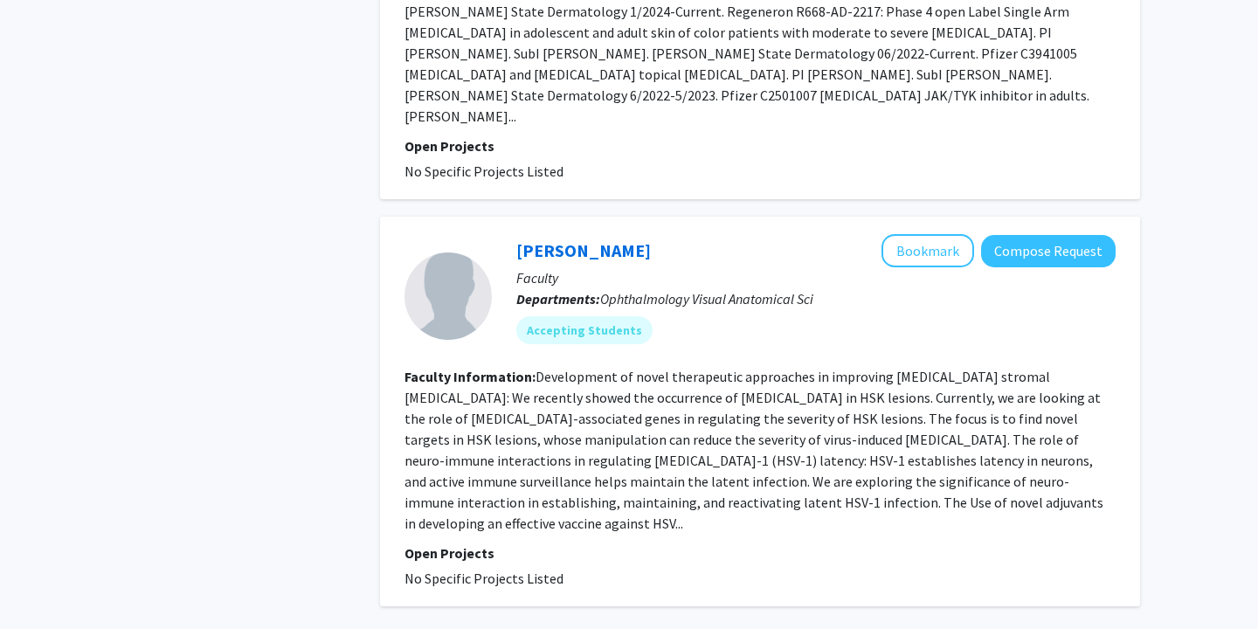
scroll to position [4406, 0]
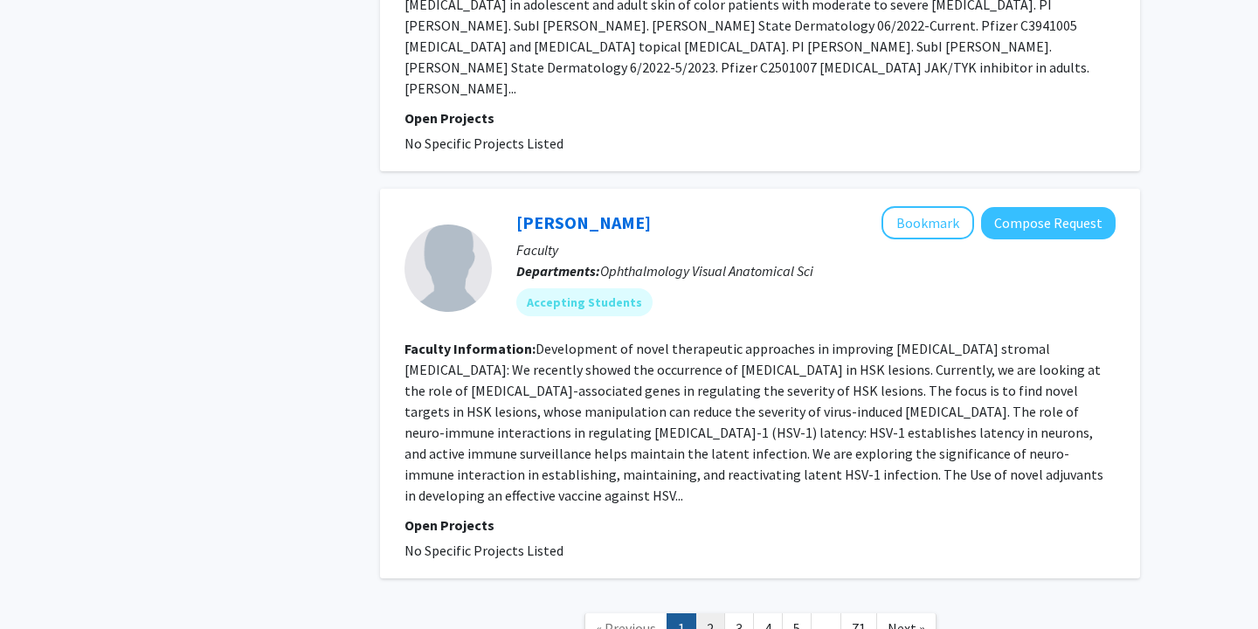
click at [708, 613] on link "2" at bounding box center [710, 628] width 30 height 31
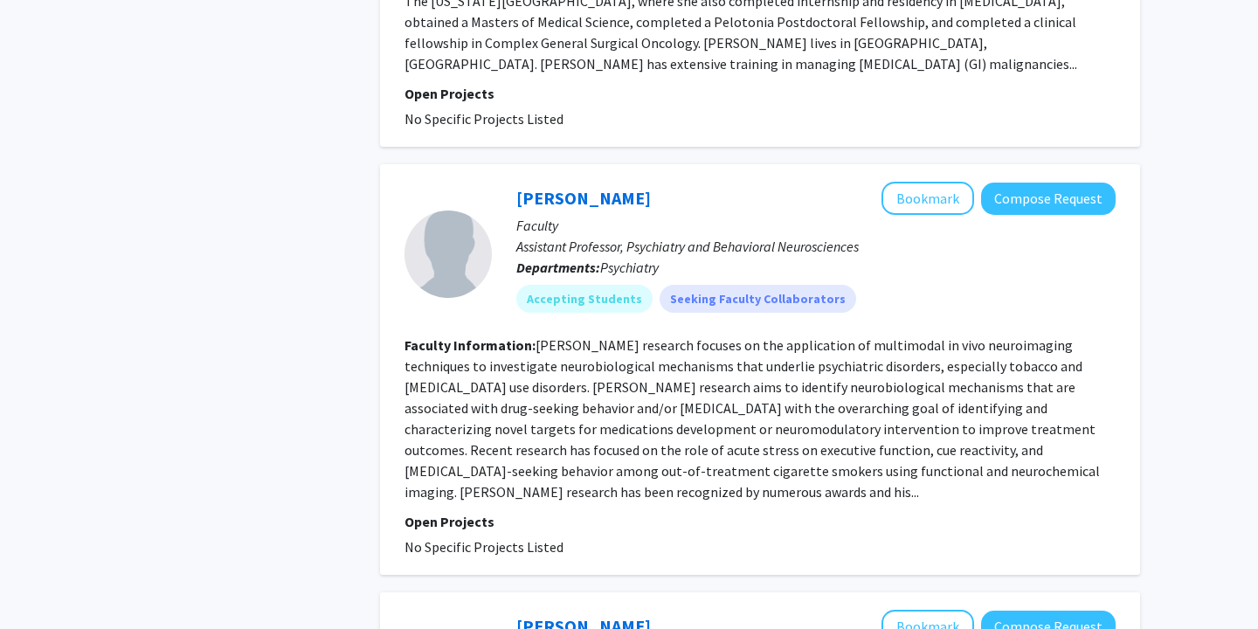
scroll to position [3626, 0]
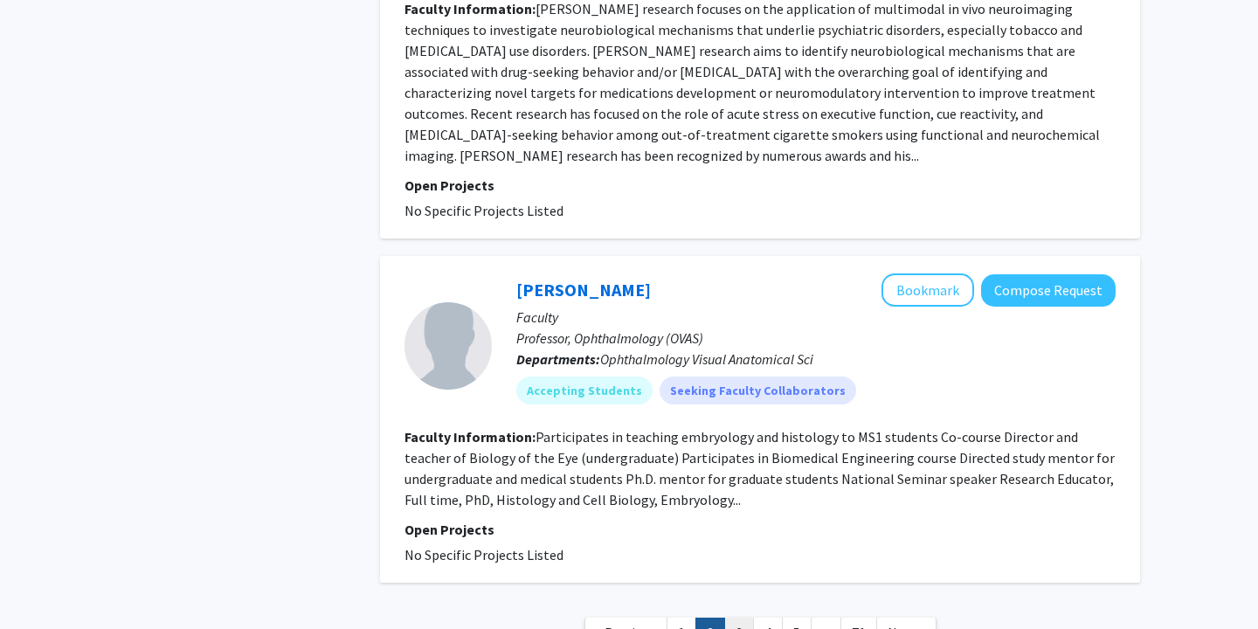
click at [738, 618] on link "3" at bounding box center [739, 633] width 30 height 31
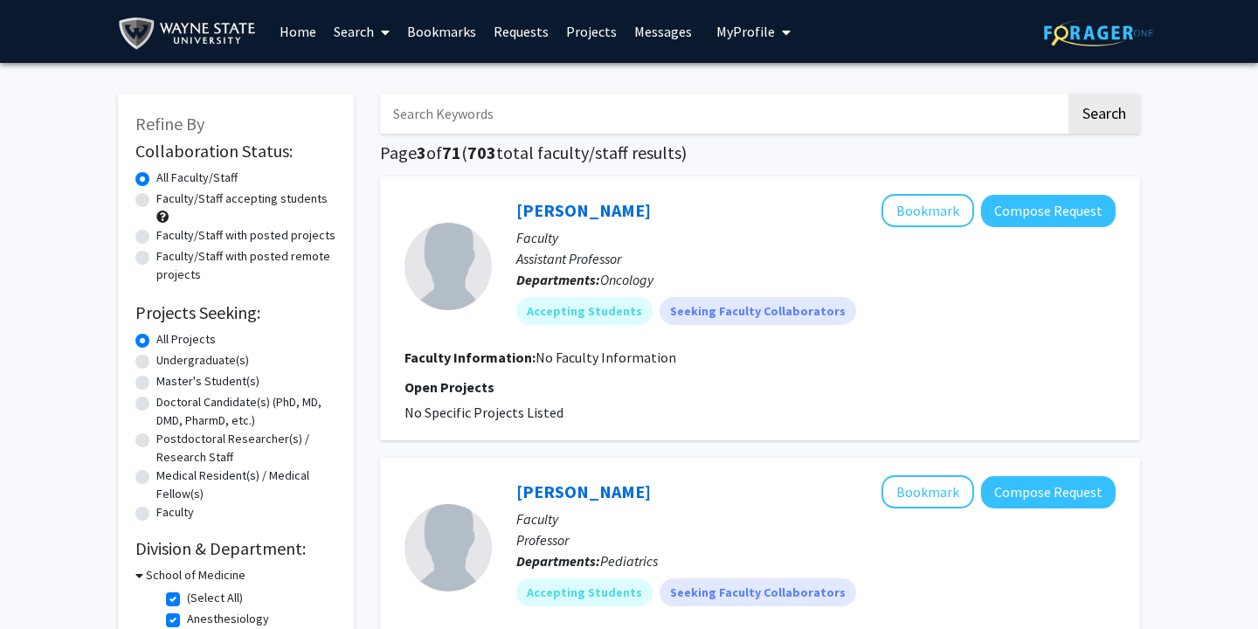
click at [549, 117] on input "Search Keywords" at bounding box center [723, 113] width 686 height 40
type input "surgery"
click at [1068, 93] on button "Search" at bounding box center [1104, 113] width 72 height 40
checkbox input "false"
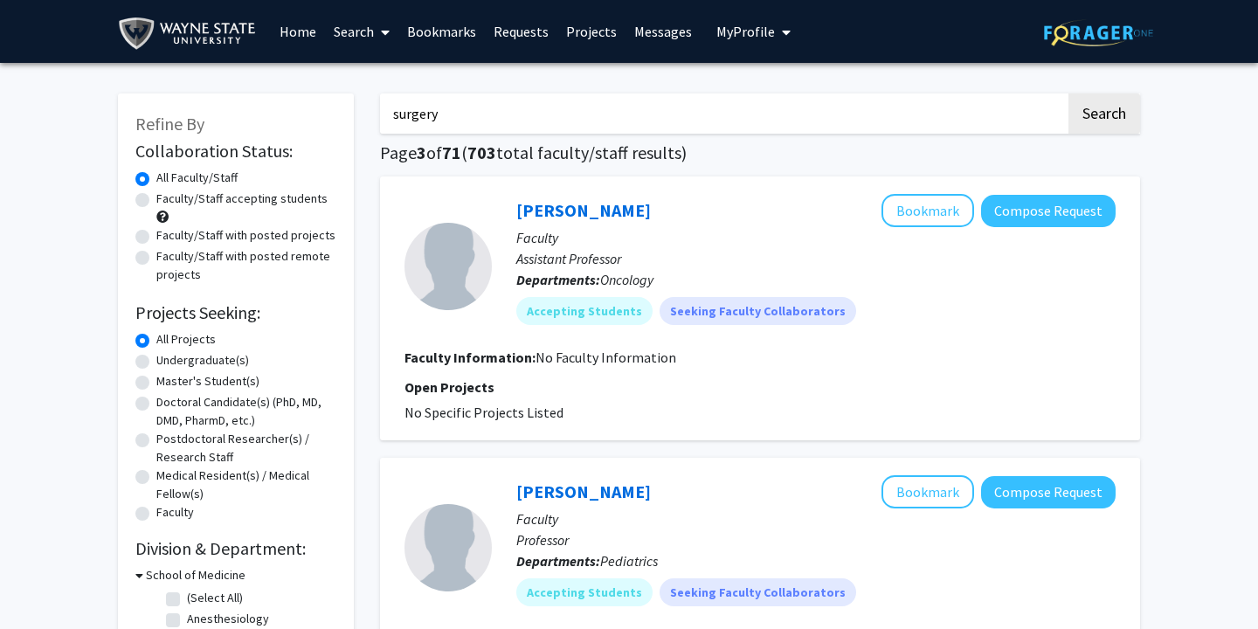
checkbox input "false"
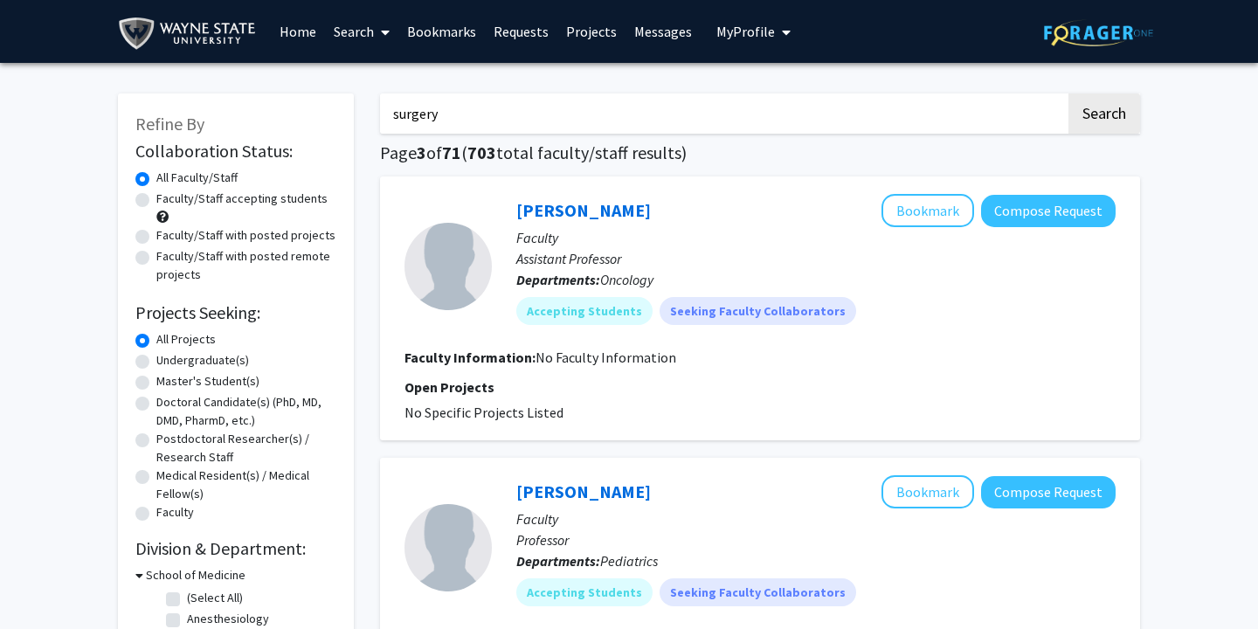
checkbox input "false"
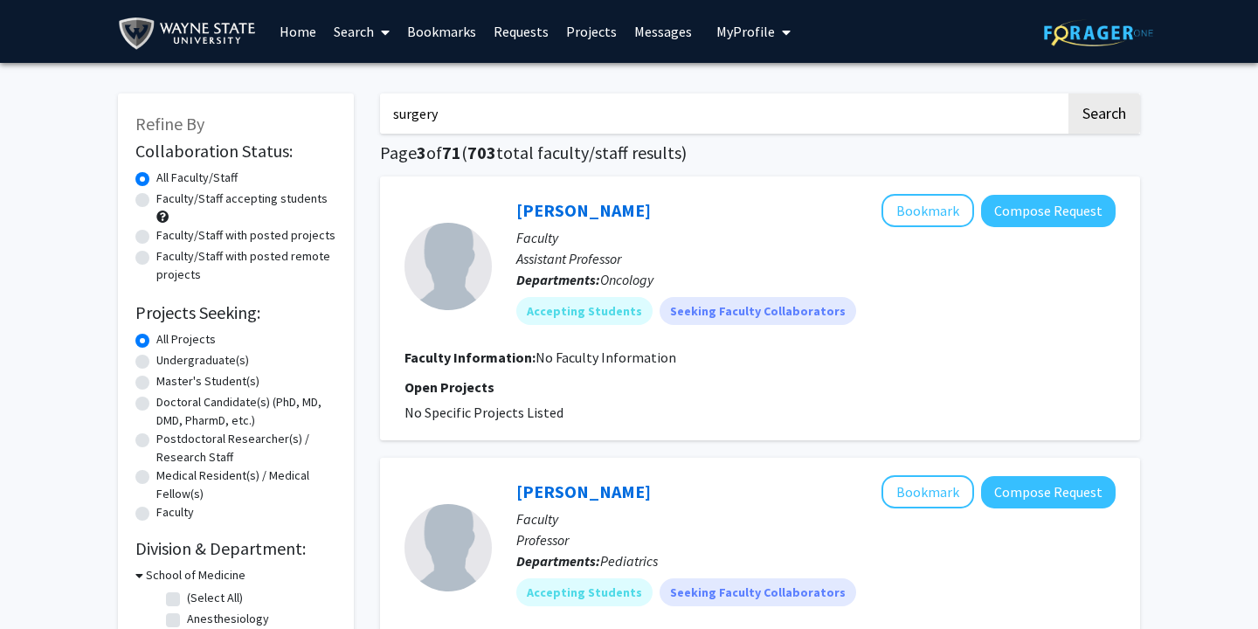
checkbox input "false"
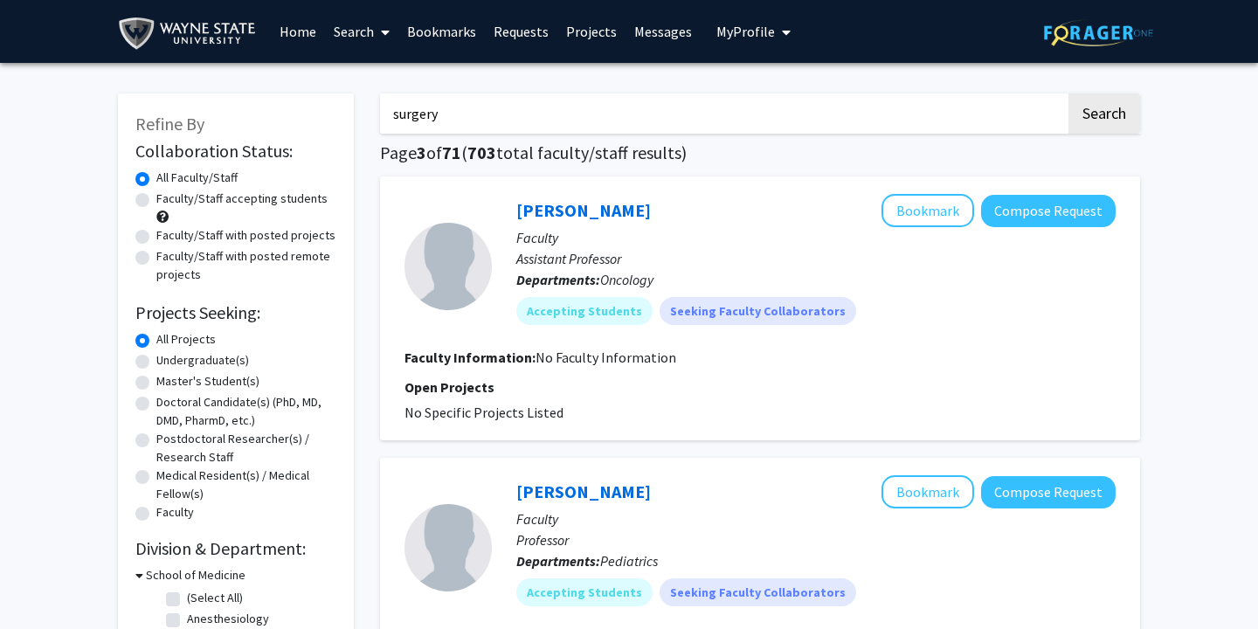
checkbox input "false"
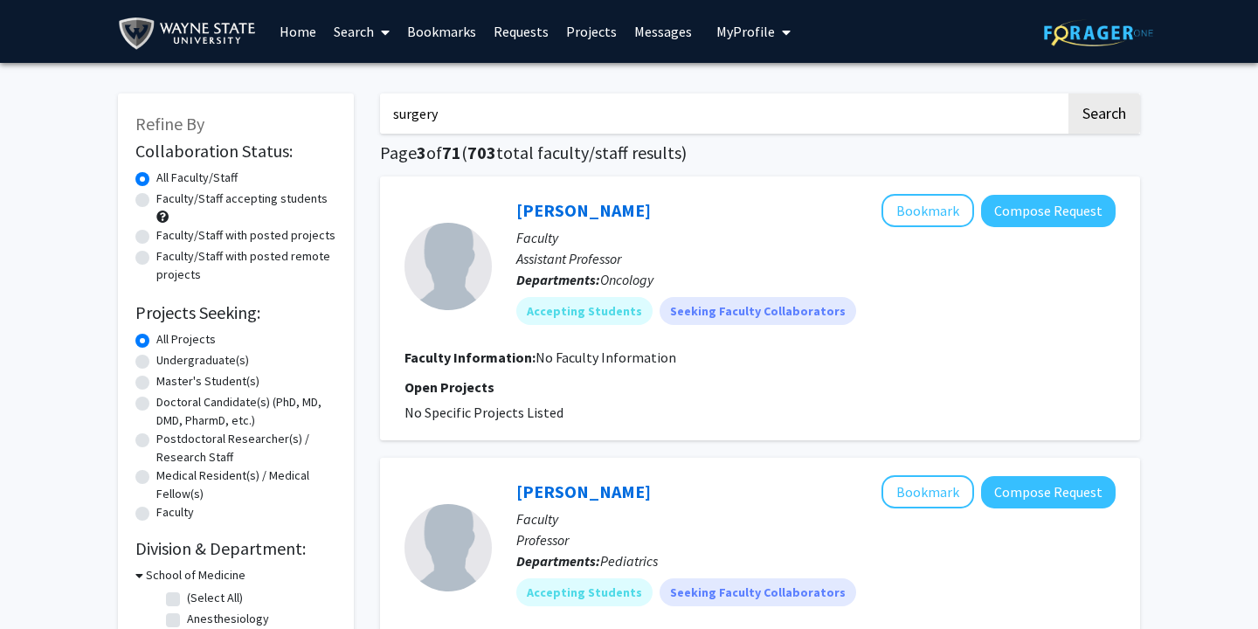
checkbox input "false"
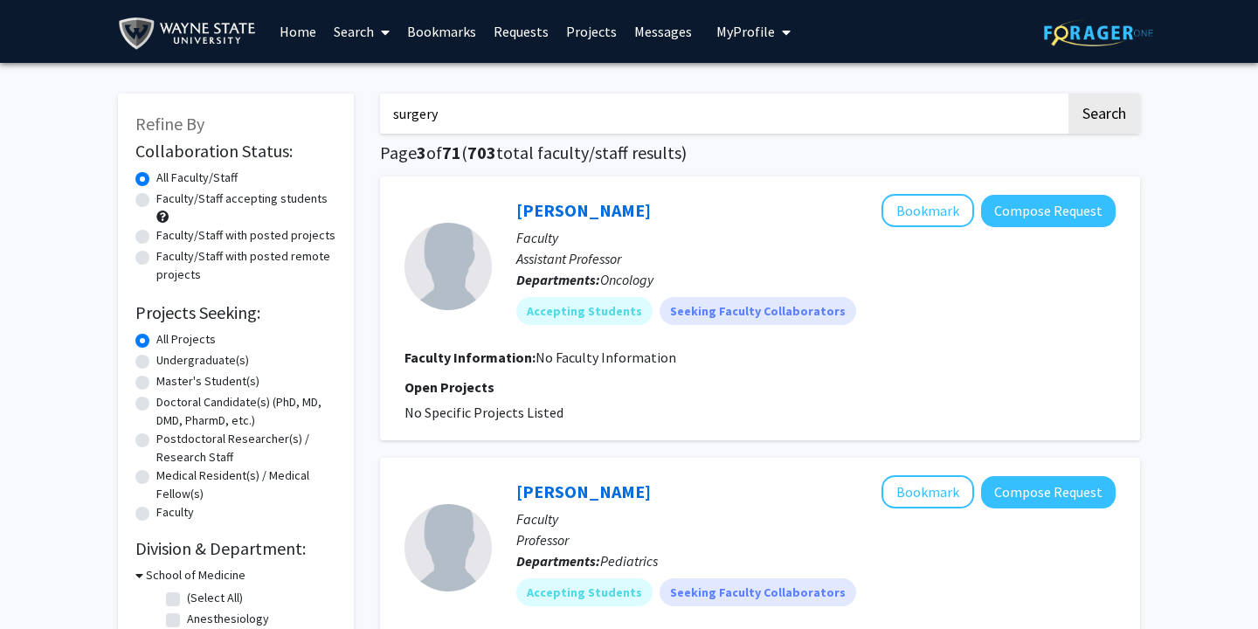
checkbox input "false"
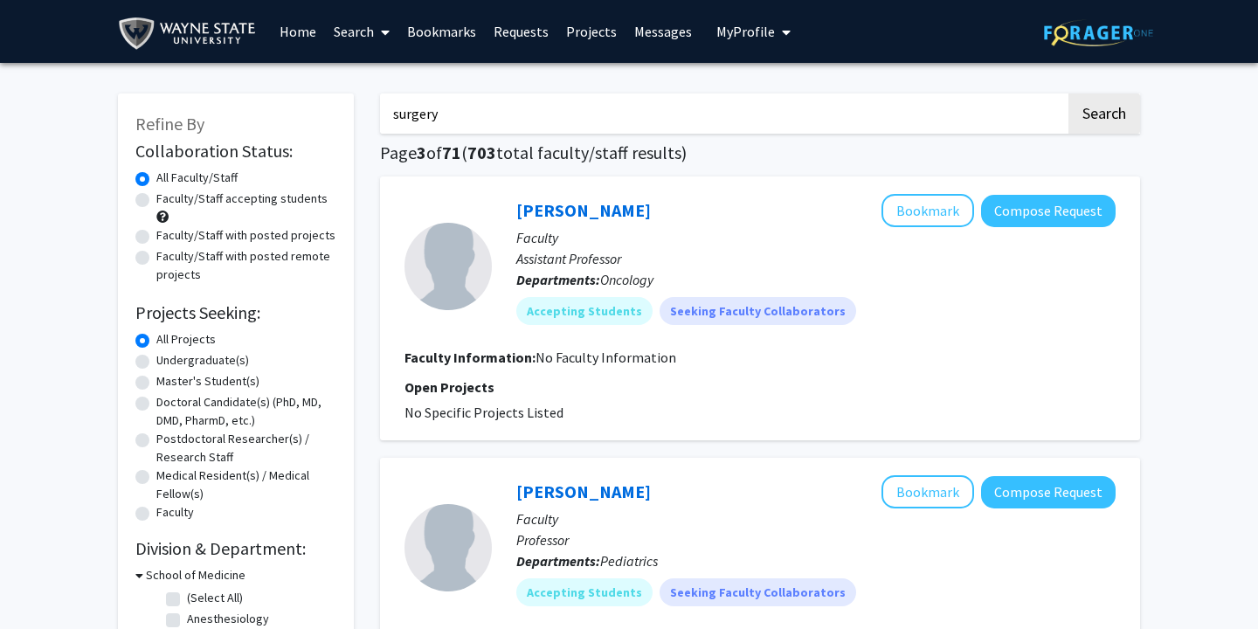
checkbox input "false"
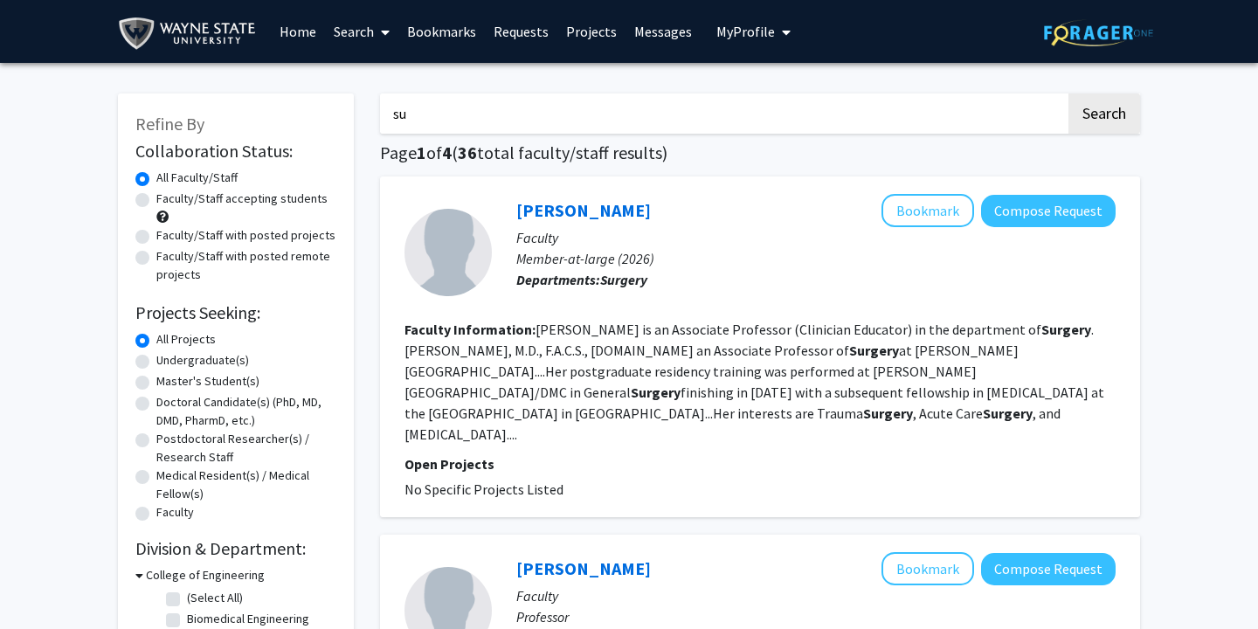
type input "s"
click at [1068, 93] on button "Search" at bounding box center [1104, 113] width 72 height 40
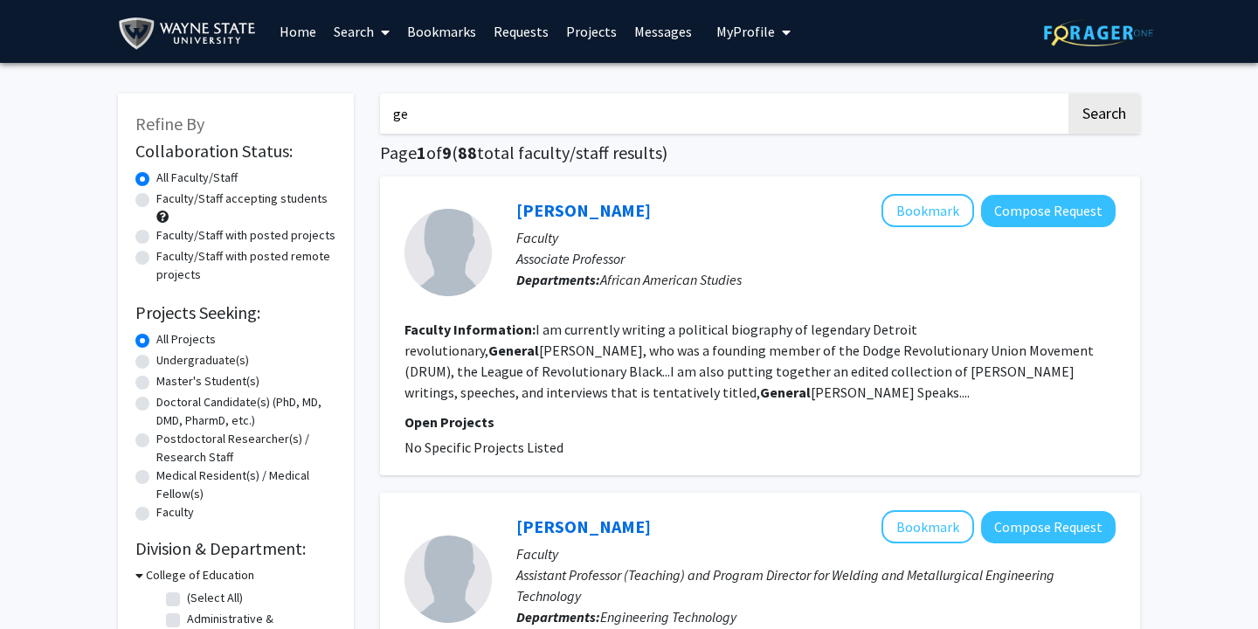
type input "g"
click at [1068, 93] on button "Search" at bounding box center [1104, 113] width 72 height 40
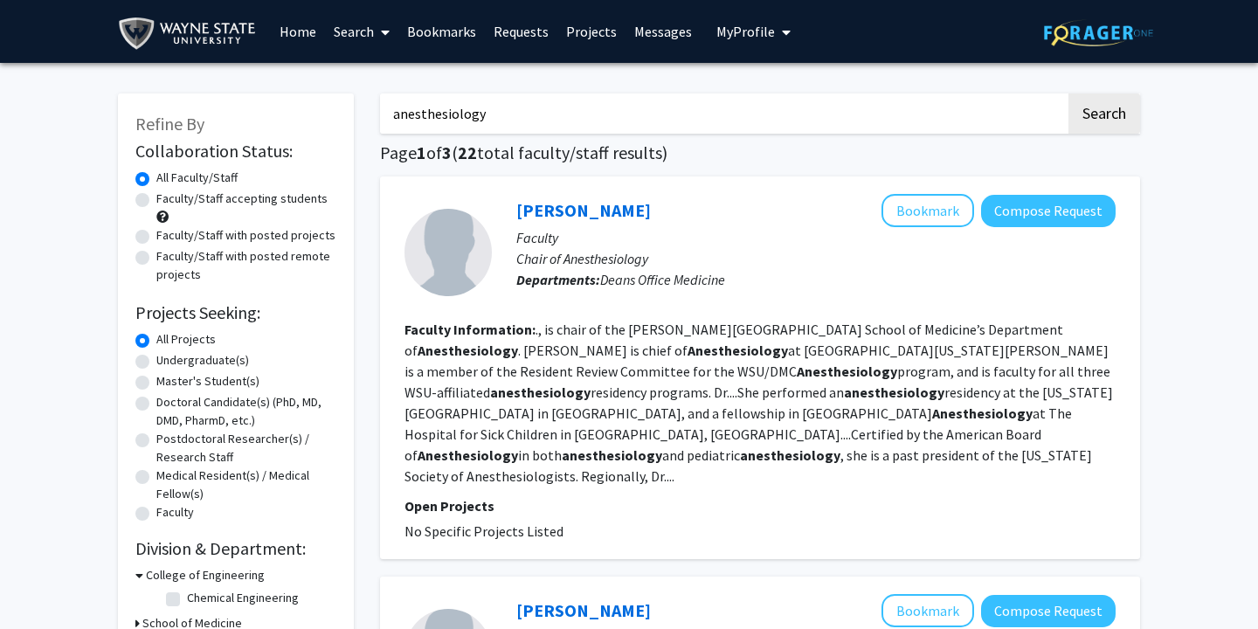
drag, startPoint x: 892, startPoint y: 131, endPoint x: 400, endPoint y: 102, distance: 492.6
click at [401, 102] on input "anesthesiology" at bounding box center [723, 113] width 686 height 40
click at [1068, 93] on button "Search" at bounding box center [1104, 113] width 72 height 40
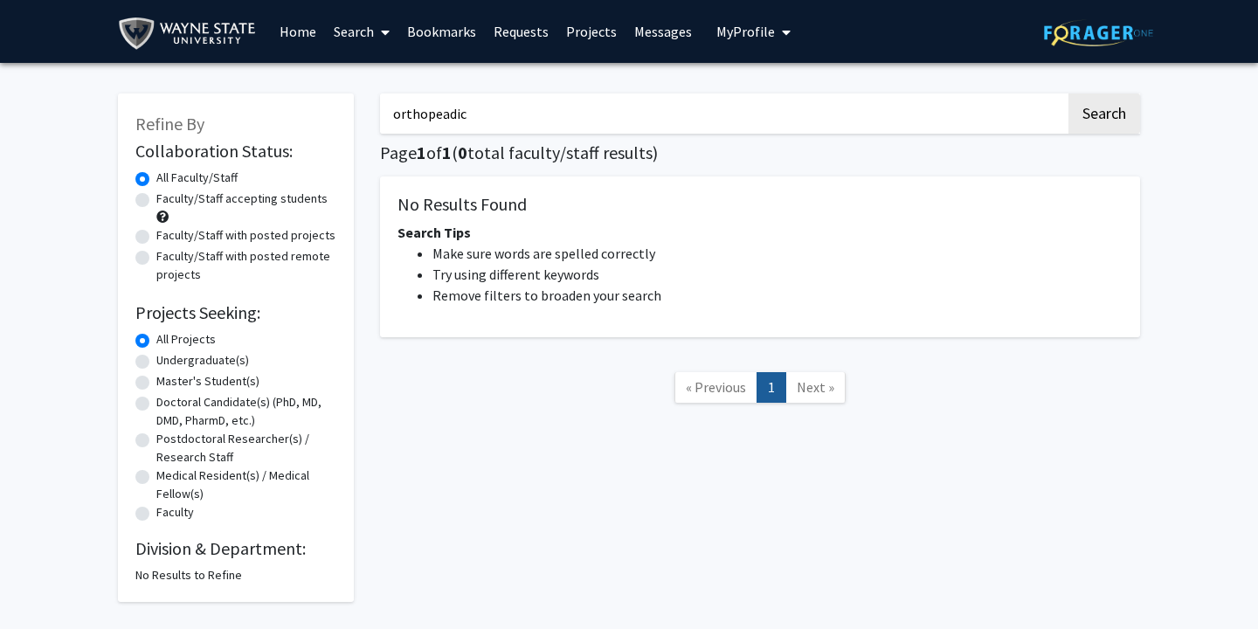
click at [442, 121] on input "orthopeadic" at bounding box center [723, 113] width 686 height 40
type input "orthopedic"
click at [1068, 93] on button "Search" at bounding box center [1104, 113] width 72 height 40
